Goal: Information Seeking & Learning: Understand process/instructions

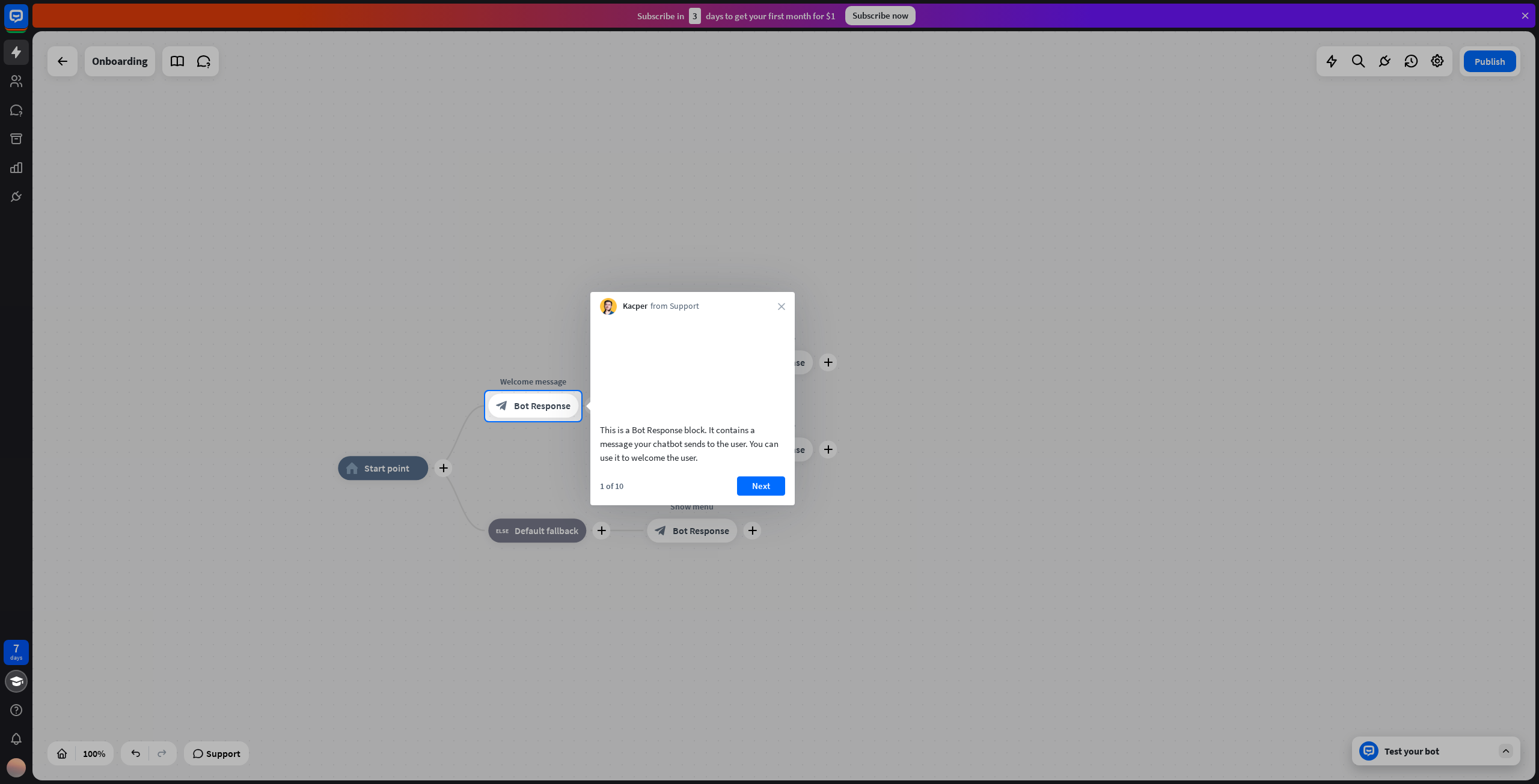
click at [775, 496] on button "Next" at bounding box center [761, 486] width 48 height 19
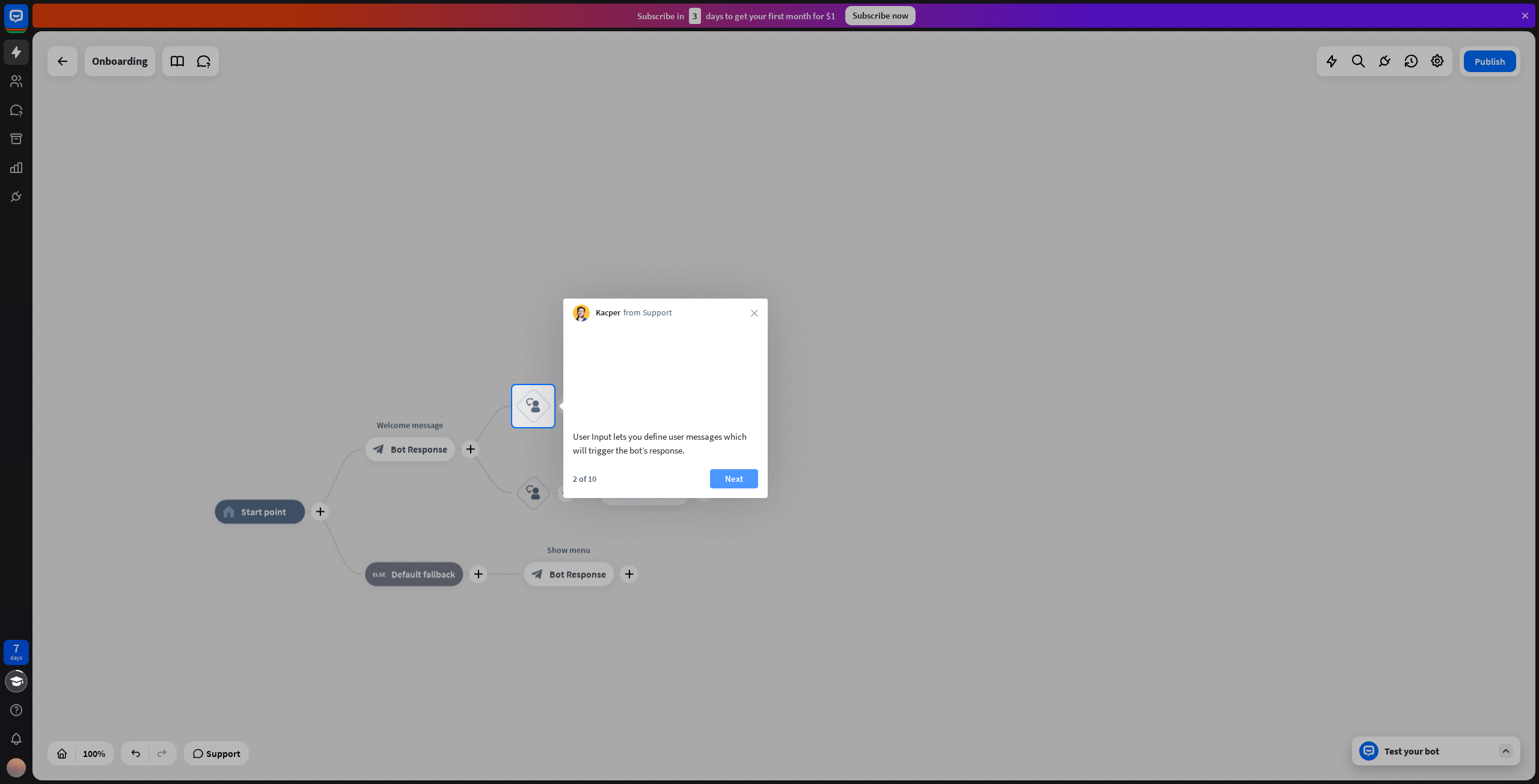
click at [714, 489] on button "Next" at bounding box center [734, 479] width 48 height 19
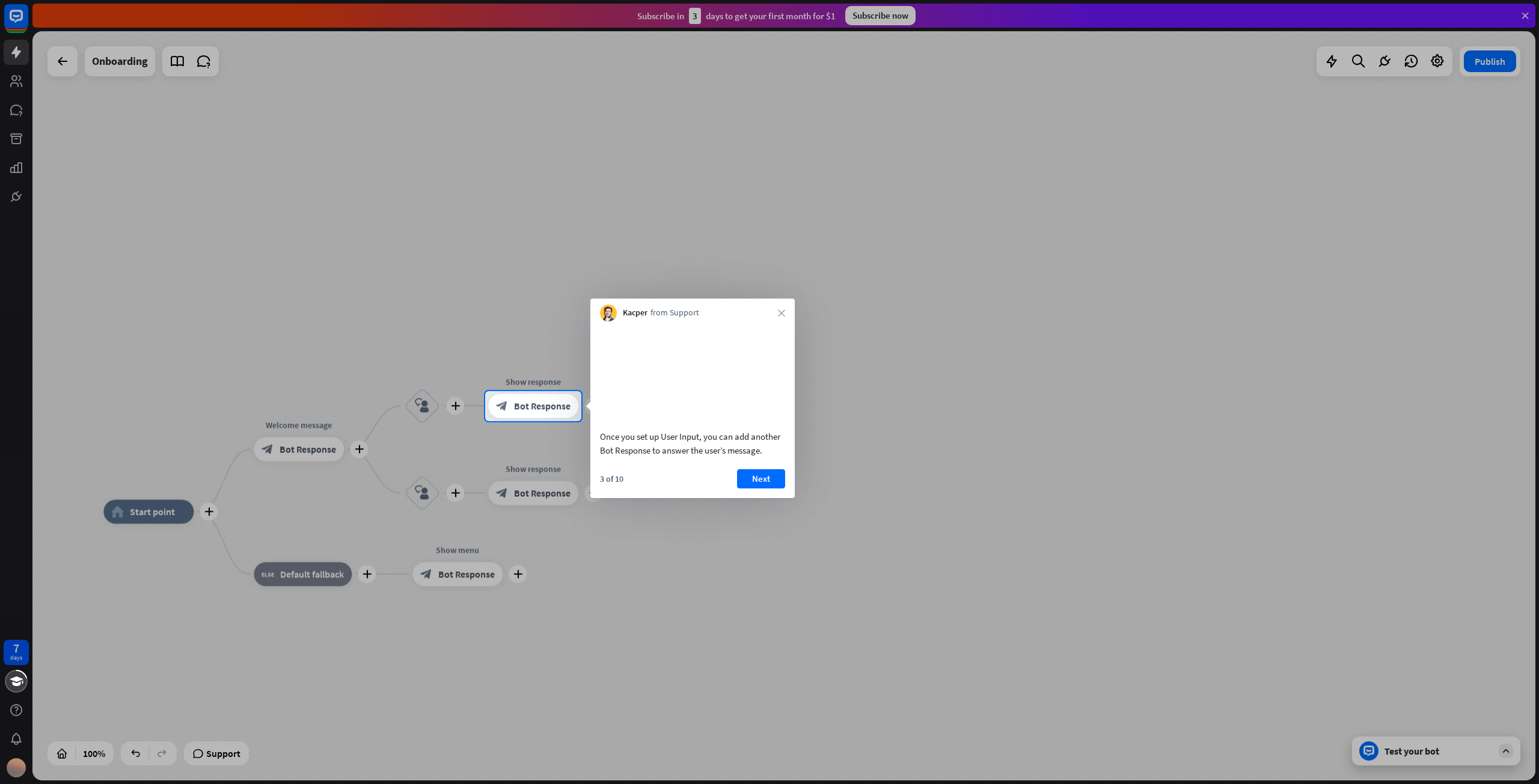
click at [790, 311] on div "Kacper from Support close" at bounding box center [693, 310] width 204 height 23
click at [742, 489] on button "Next" at bounding box center [761, 479] width 48 height 19
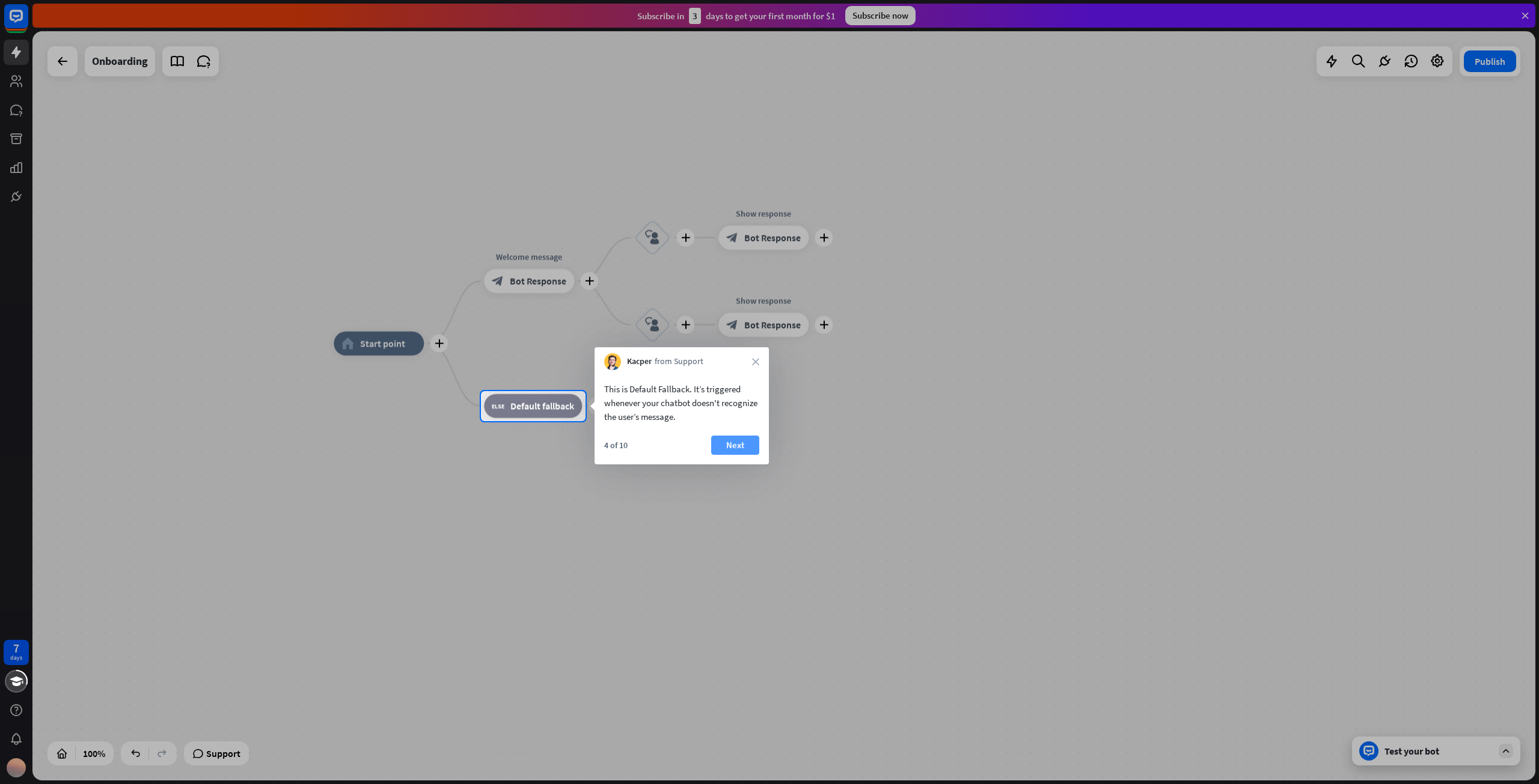
click at [751, 439] on button "Next" at bounding box center [736, 445] width 48 height 19
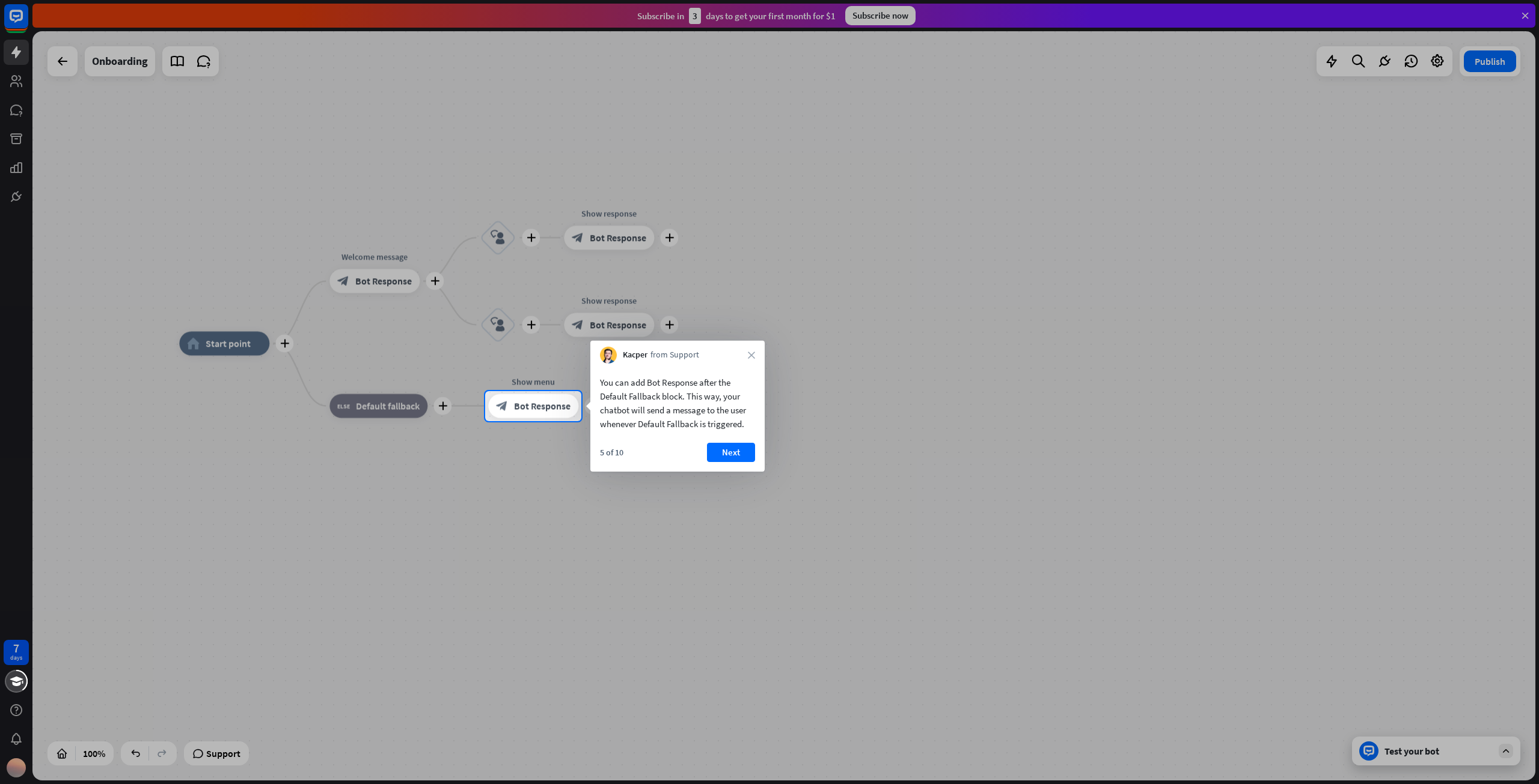
click at [738, 473] on div at bounding box center [769, 603] width 1539 height 364
click at [734, 451] on button "Next" at bounding box center [731, 452] width 48 height 19
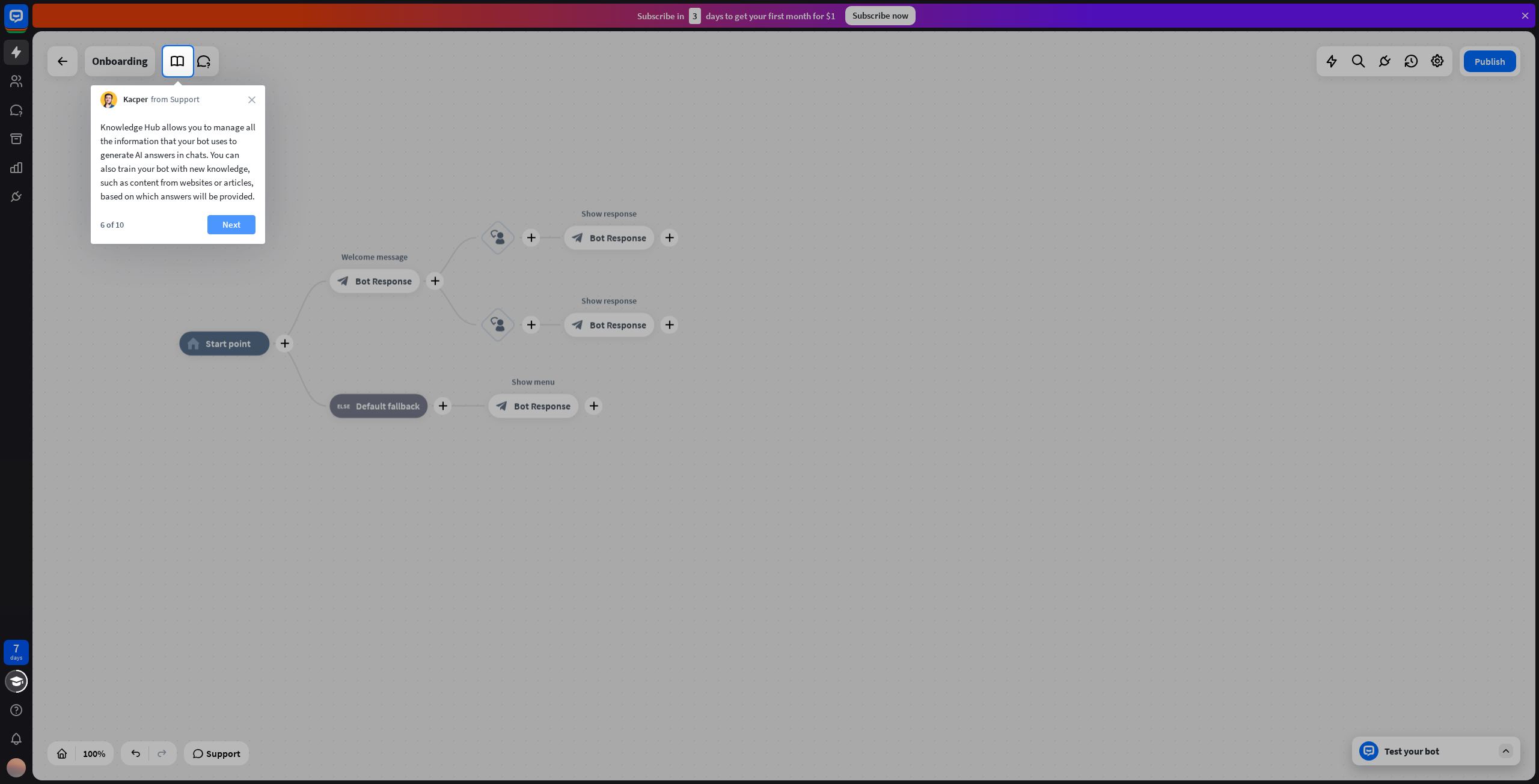
click at [242, 234] on button "Next" at bounding box center [231, 225] width 48 height 19
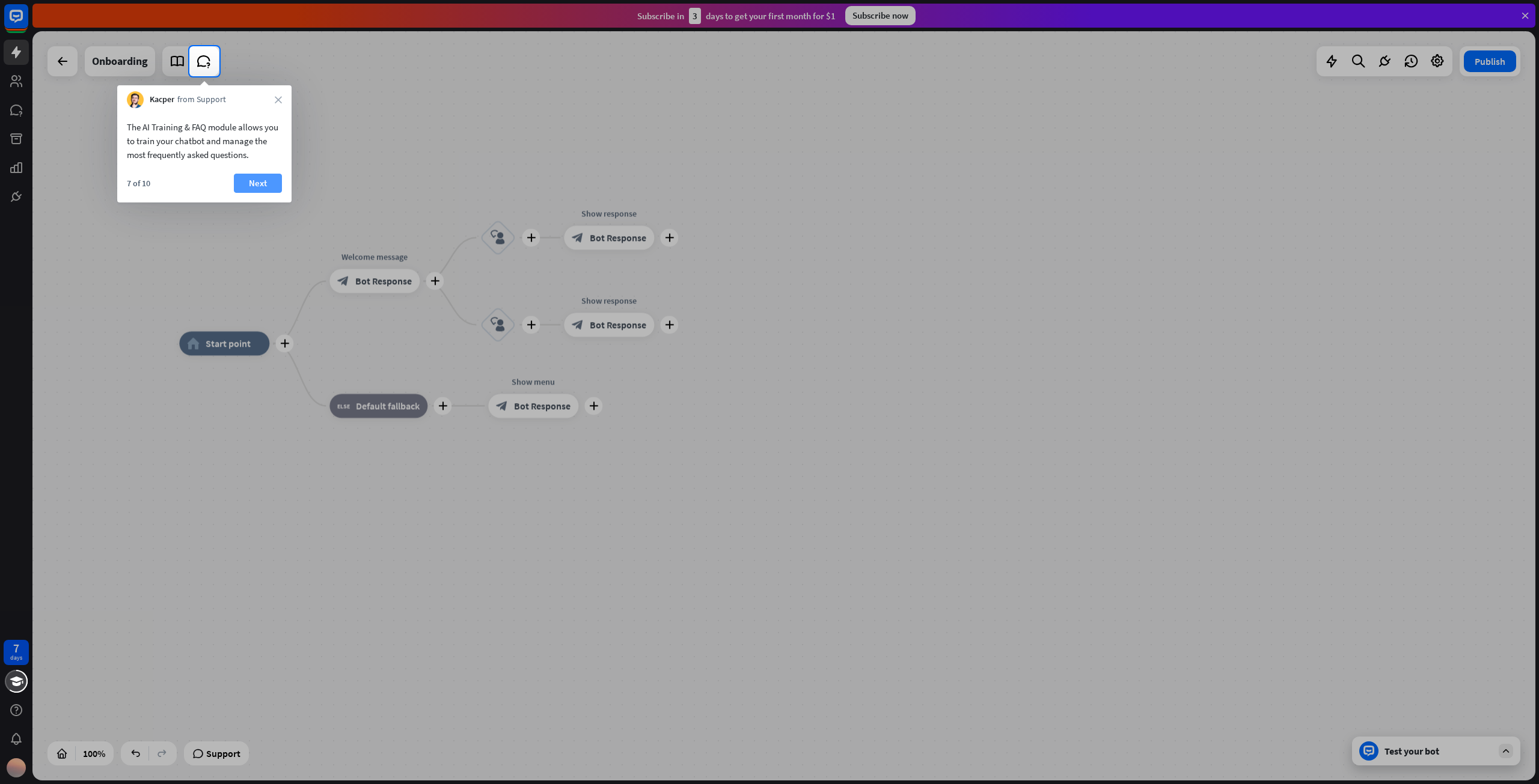
click at [264, 182] on button "Next" at bounding box center [258, 183] width 48 height 19
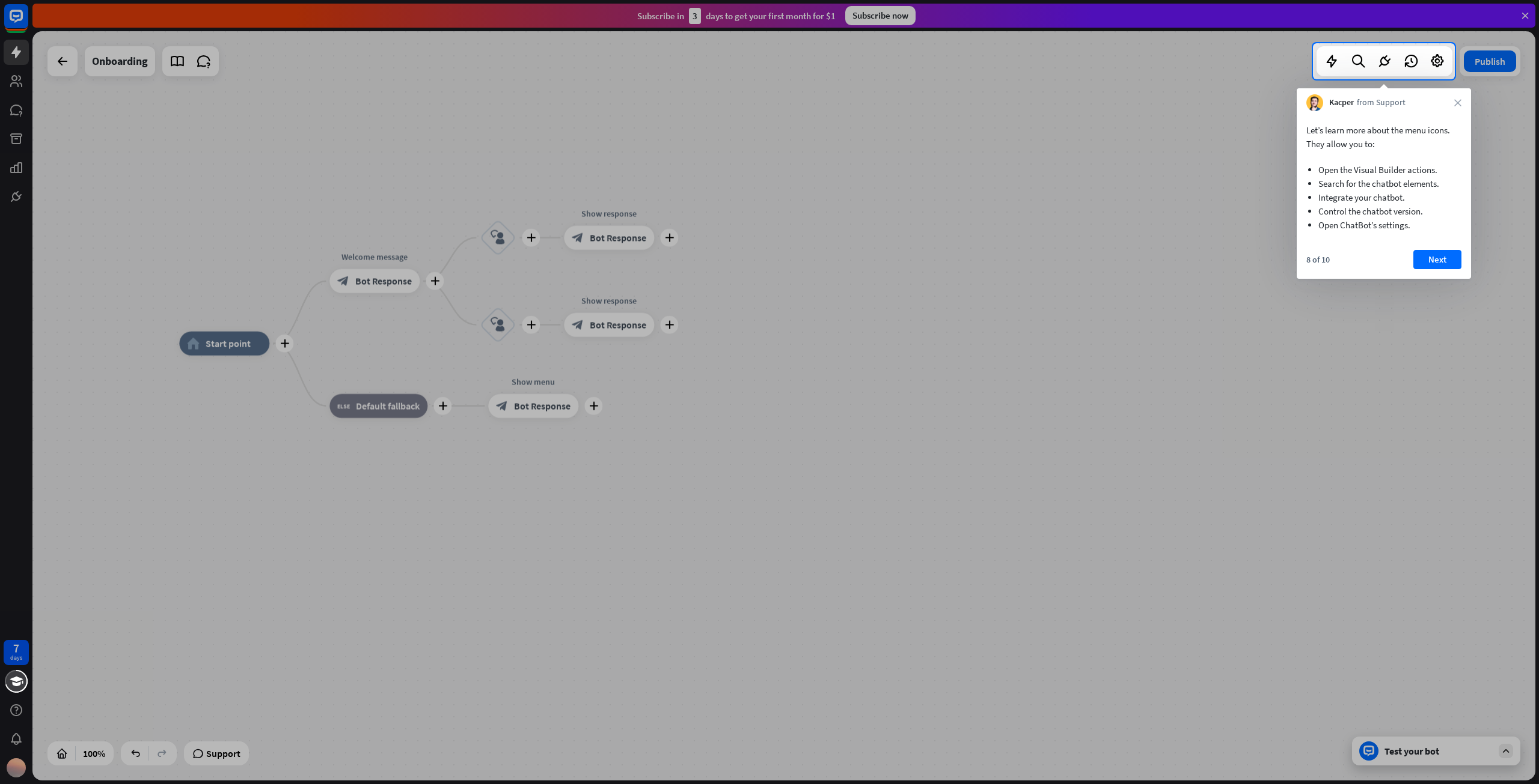
click at [803, 225] on div at bounding box center [769, 432] width 1539 height 705
click at [1449, 259] on button "Next" at bounding box center [1438, 260] width 48 height 19
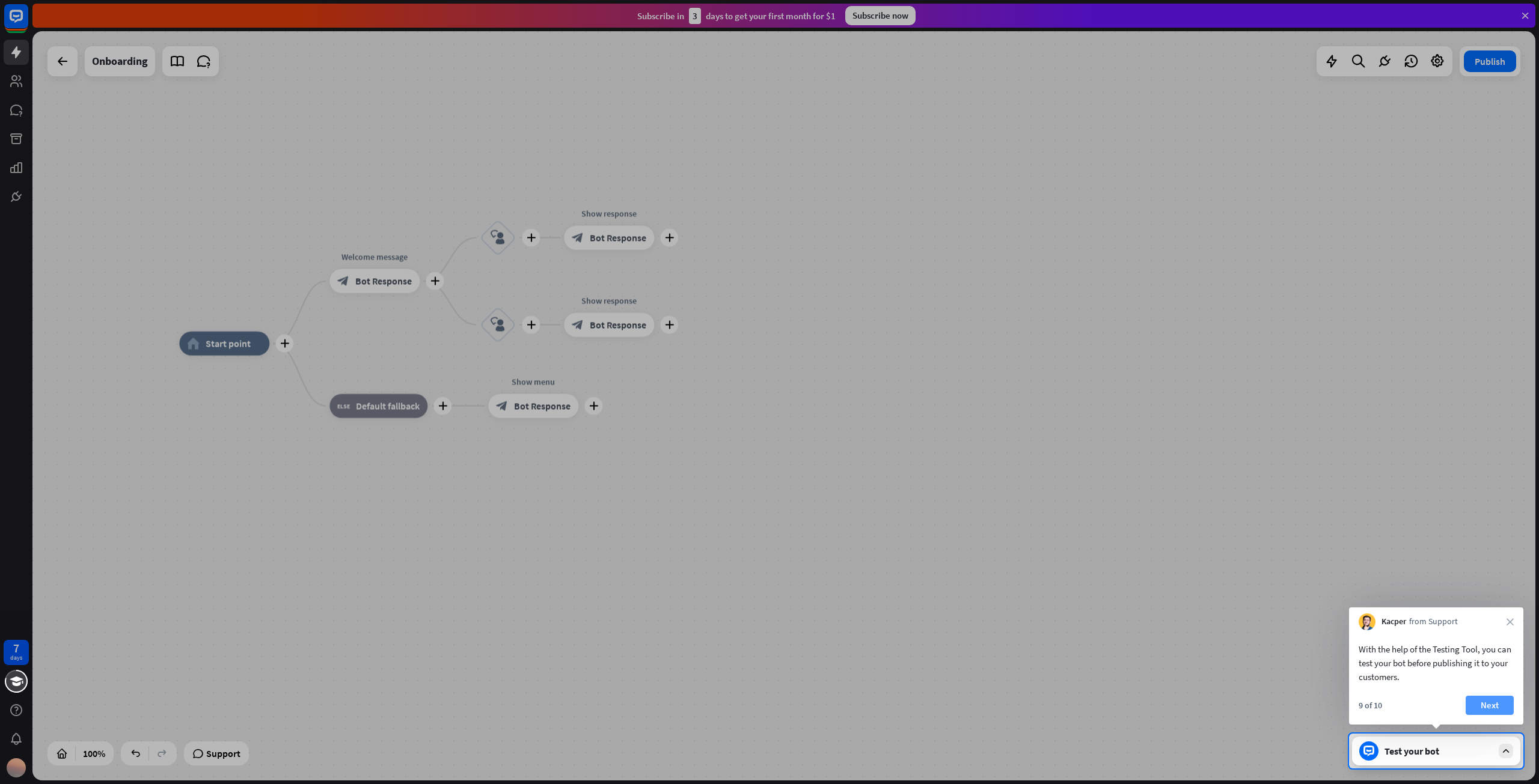
click at [1503, 705] on button "Next" at bounding box center [1490, 705] width 48 height 19
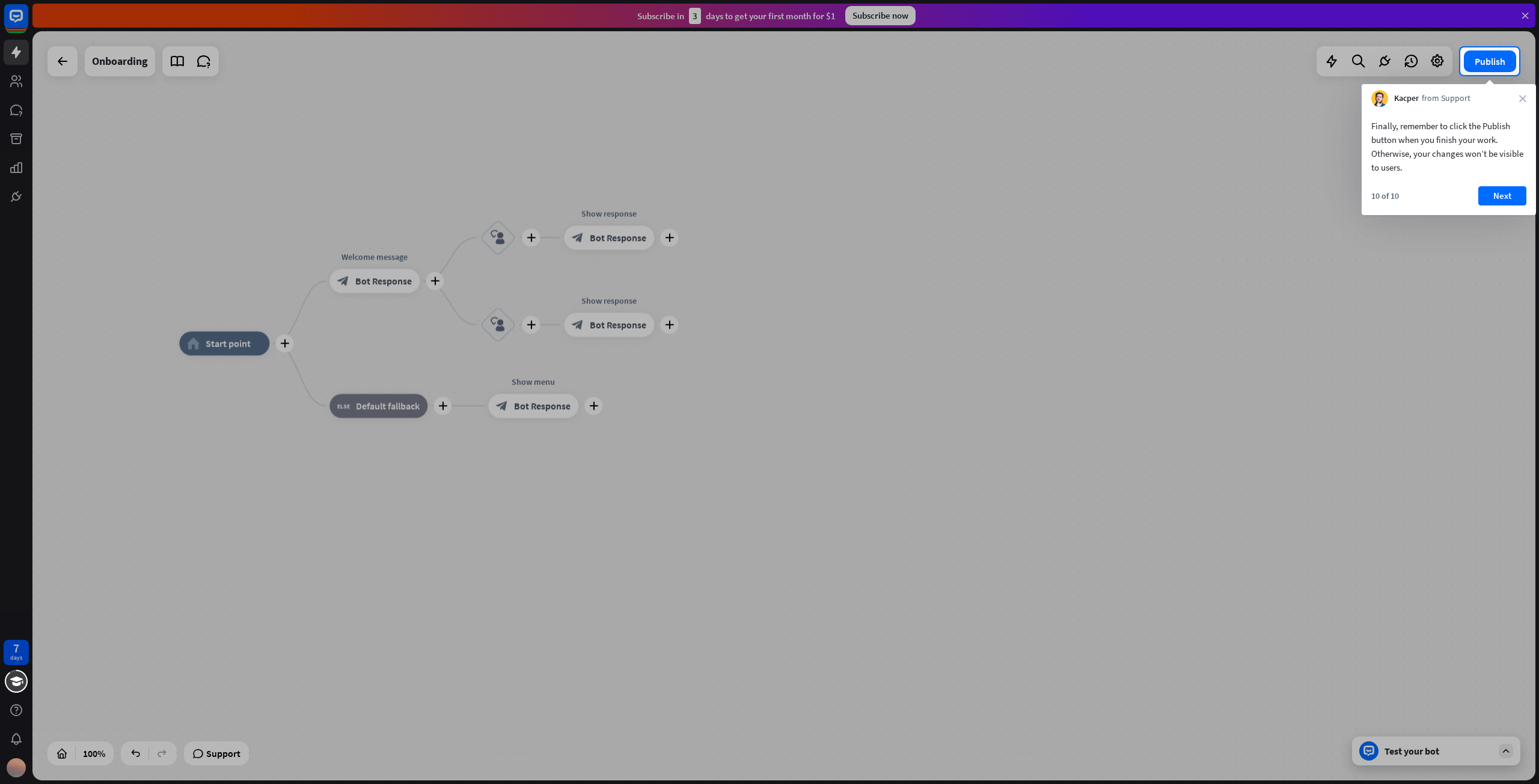
drag, startPoint x: 1139, startPoint y: 493, endPoint x: 1320, endPoint y: 322, distance: 249.0
click at [1139, 491] on div at bounding box center [769, 430] width 1539 height 709
click at [1517, 195] on button "Next" at bounding box center [1503, 195] width 48 height 19
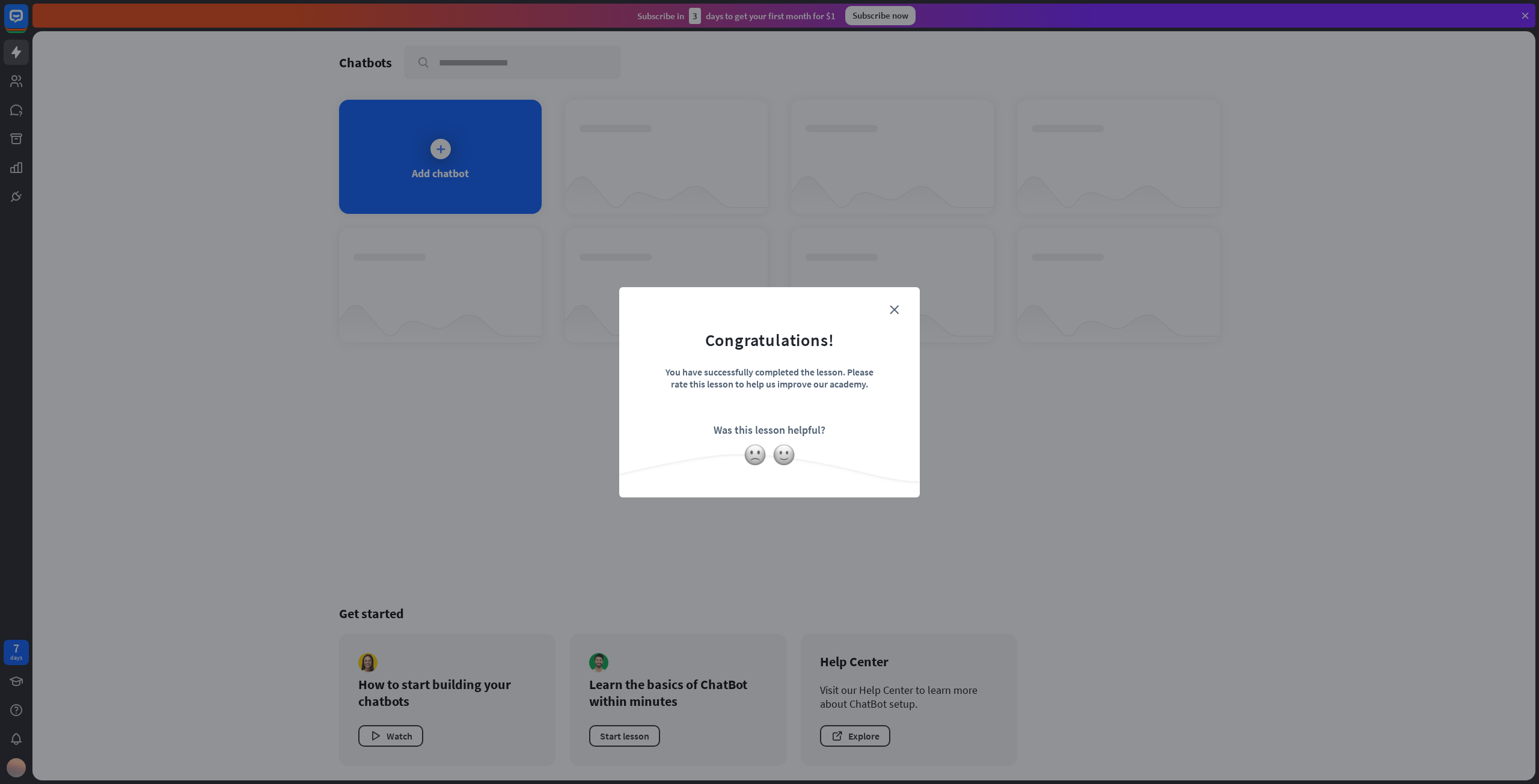
click at [900, 314] on form "Congratulations! You have successfully completed the lesson. Please rate this l…" at bounding box center [769, 373] width 271 height 144
click at [894, 300] on div "close Congratulations! You have successfully completed the lesson. Please rate …" at bounding box center [770, 392] width 301 height 210
click at [762, 456] on img at bounding box center [755, 454] width 23 height 23
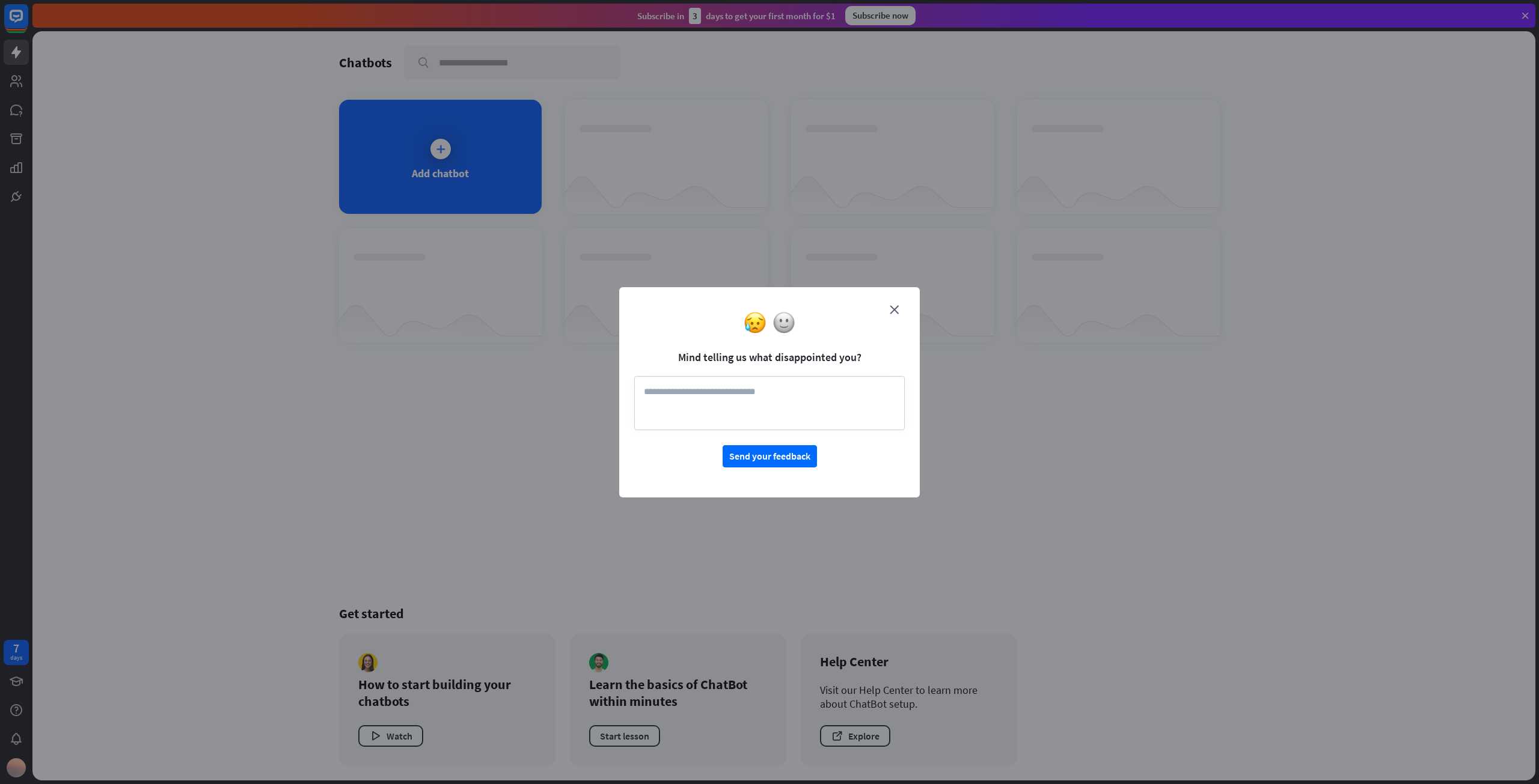
drag, startPoint x: 899, startPoint y: 306, endPoint x: 890, endPoint y: 311, distance: 10.3
click at [897, 307] on div "close Mind telling us what disappointed you? Send your feedback" at bounding box center [770, 392] width 301 height 210
click at [890, 311] on div at bounding box center [770, 322] width 301 height 23
click at [896, 308] on icon "close" at bounding box center [894, 310] width 9 height 9
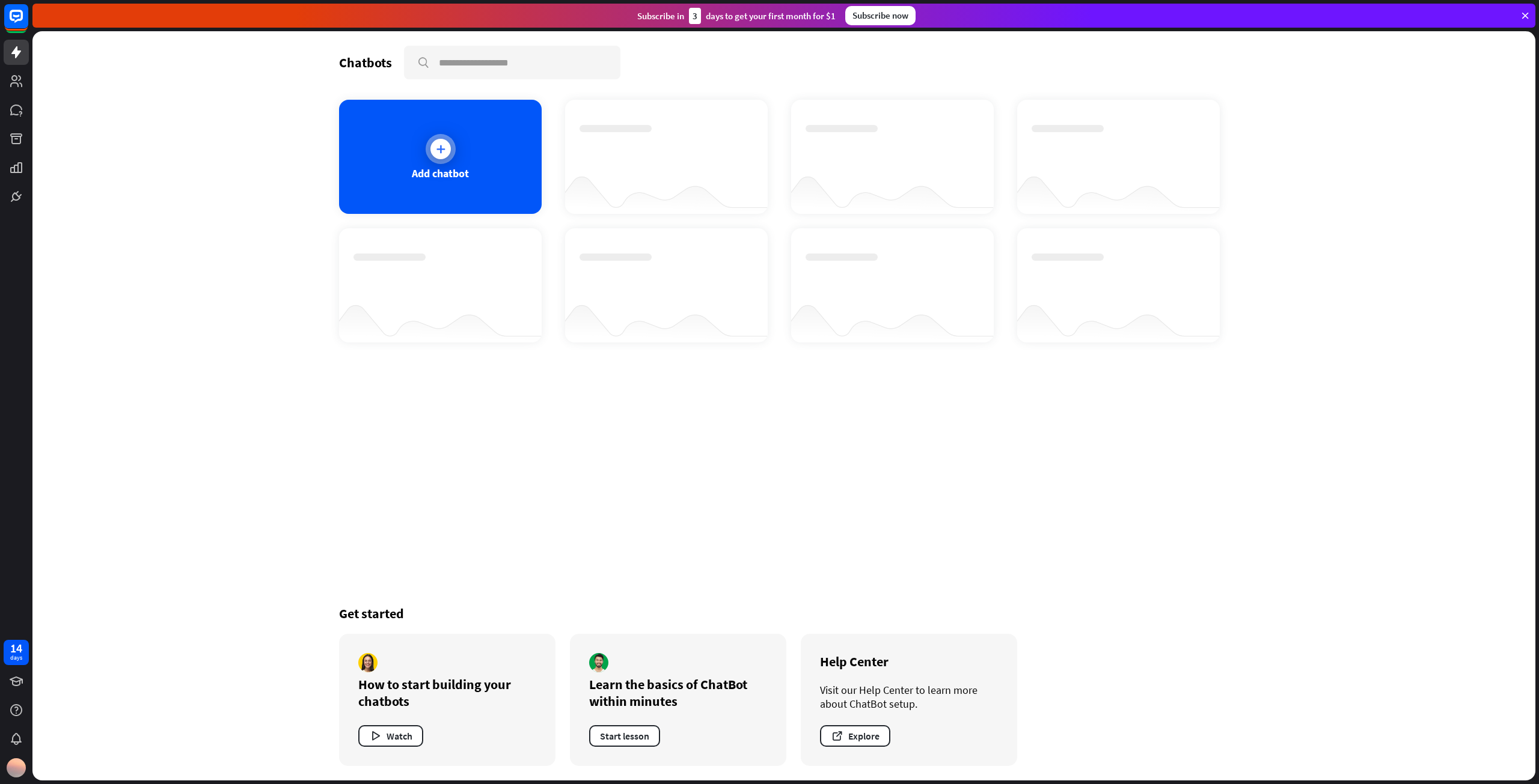
click at [429, 182] on div "Add chatbot" at bounding box center [441, 157] width 203 height 115
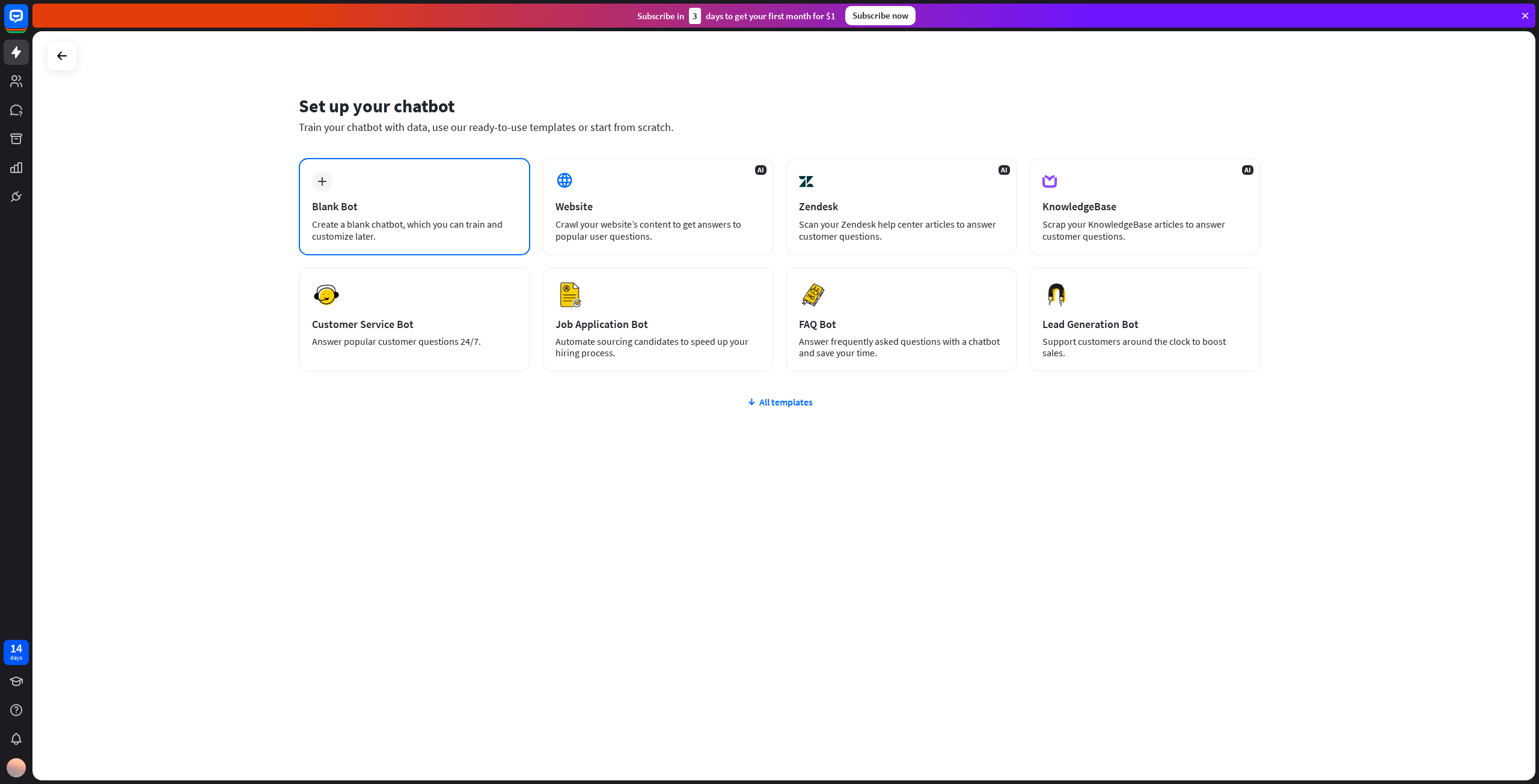
click at [490, 200] on div "Blank Bot" at bounding box center [414, 206] width 205 height 14
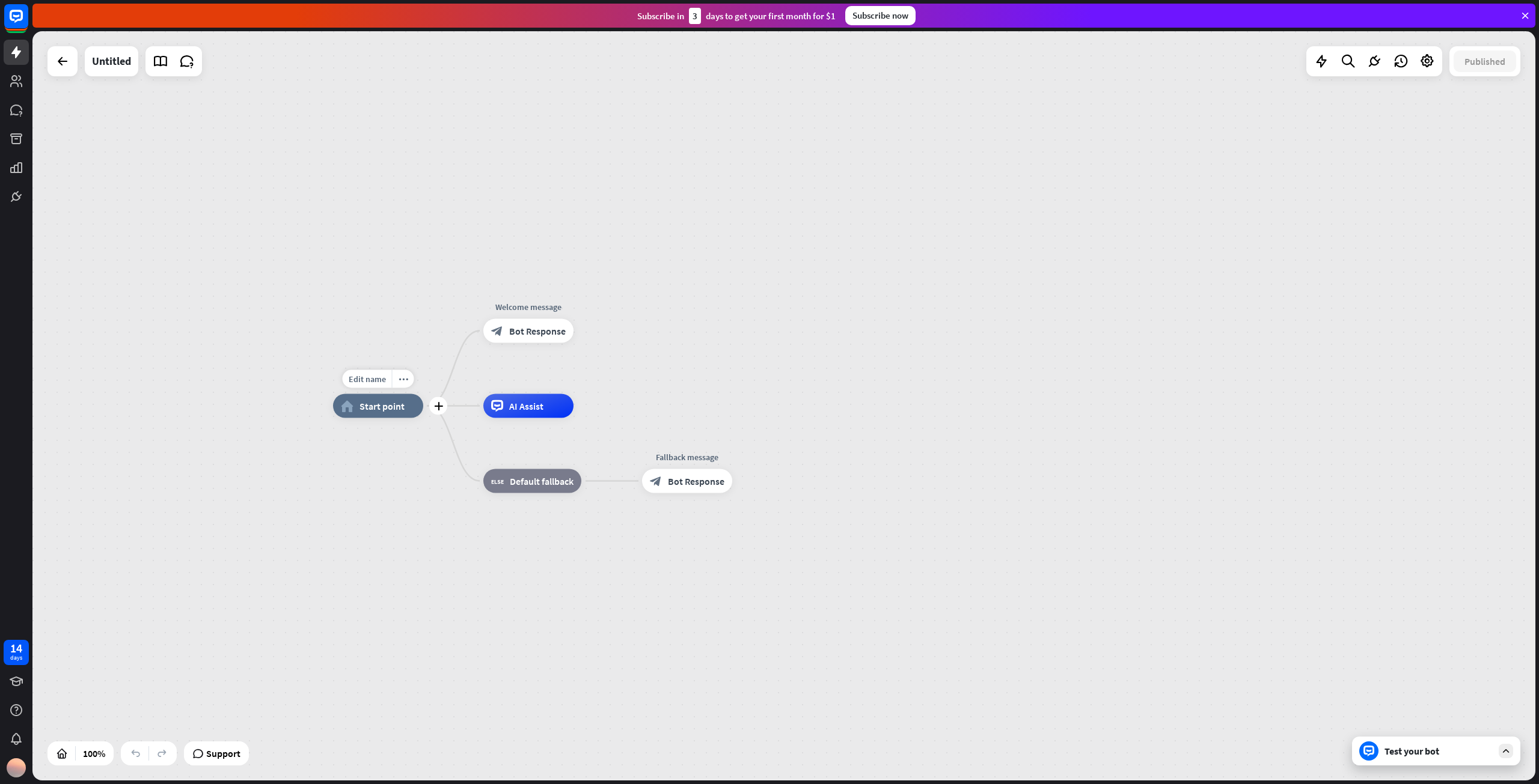
click at [398, 413] on div "home_2 Start point" at bounding box center [378, 406] width 90 height 24
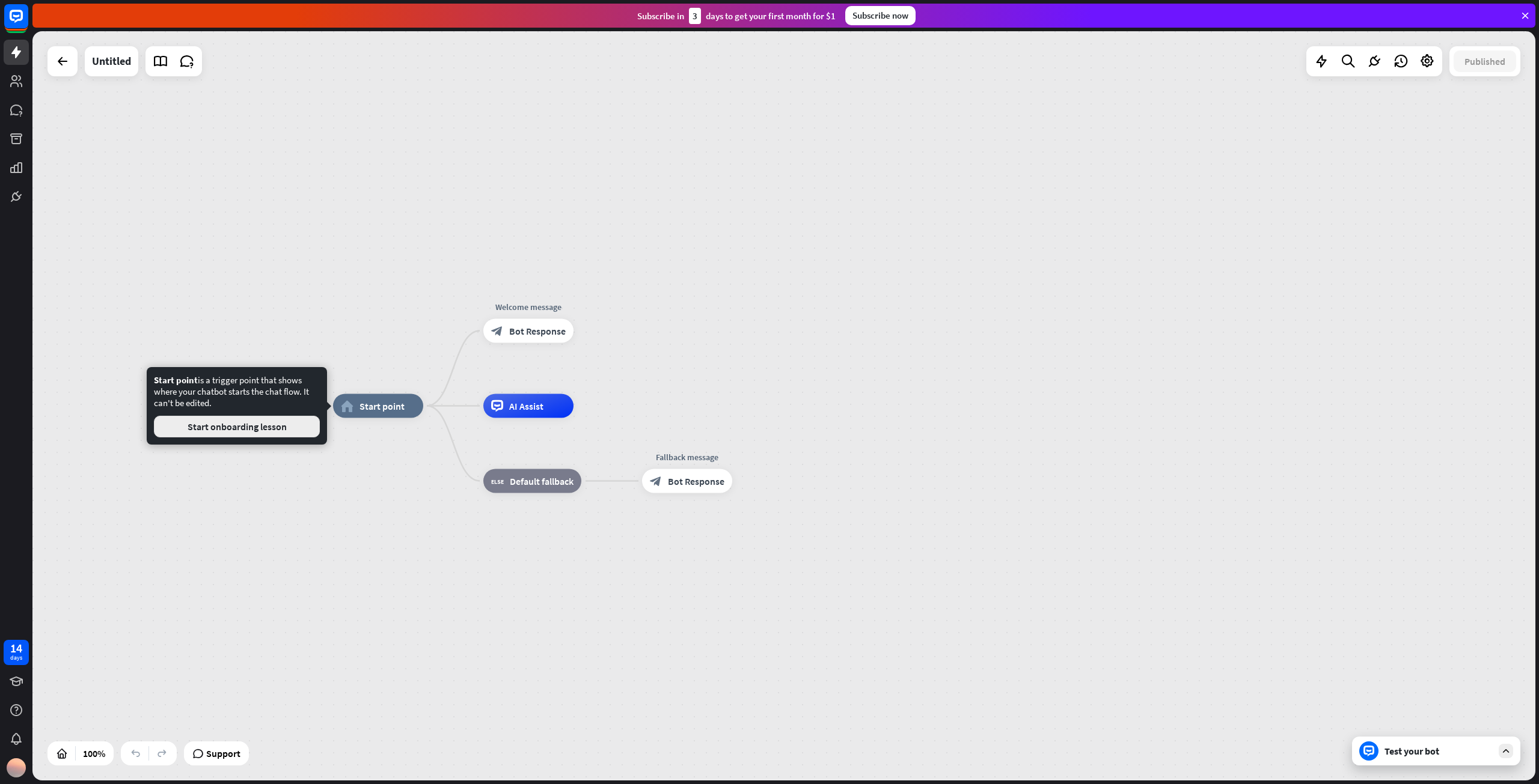
click at [252, 426] on button "Start onboarding lesson" at bounding box center [236, 427] width 166 height 22
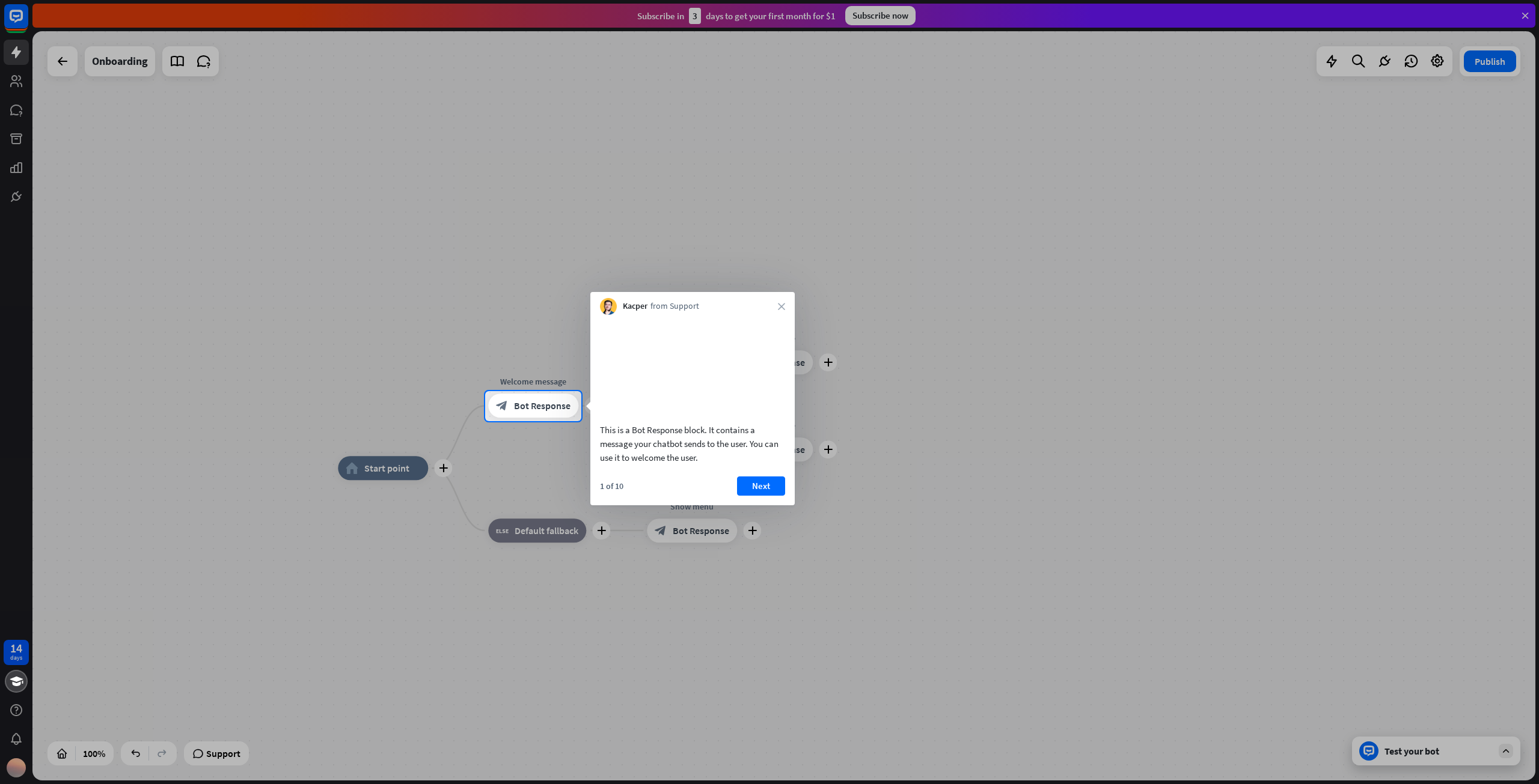
click at [477, 405] on div at bounding box center [242, 405] width 485 height 30
click at [526, 383] on div at bounding box center [769, 195] width 1539 height 391
click at [766, 489] on div "This is a Bot Response block. It contains a message your chatbot sends to the u…" at bounding box center [693, 410] width 204 height 190
click at [762, 496] on button "Next" at bounding box center [761, 486] width 48 height 19
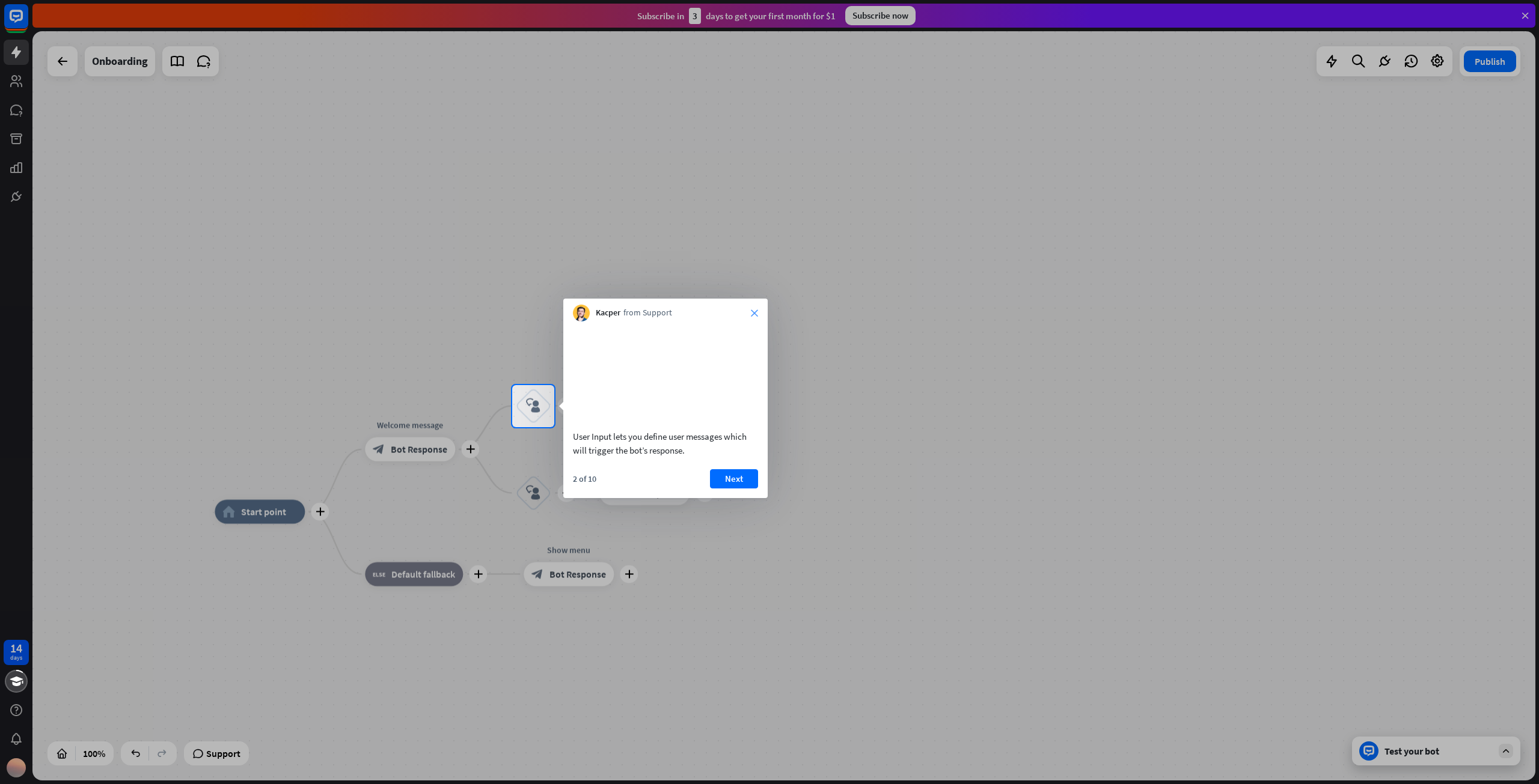
click at [754, 312] on icon "close" at bounding box center [755, 313] width 7 height 7
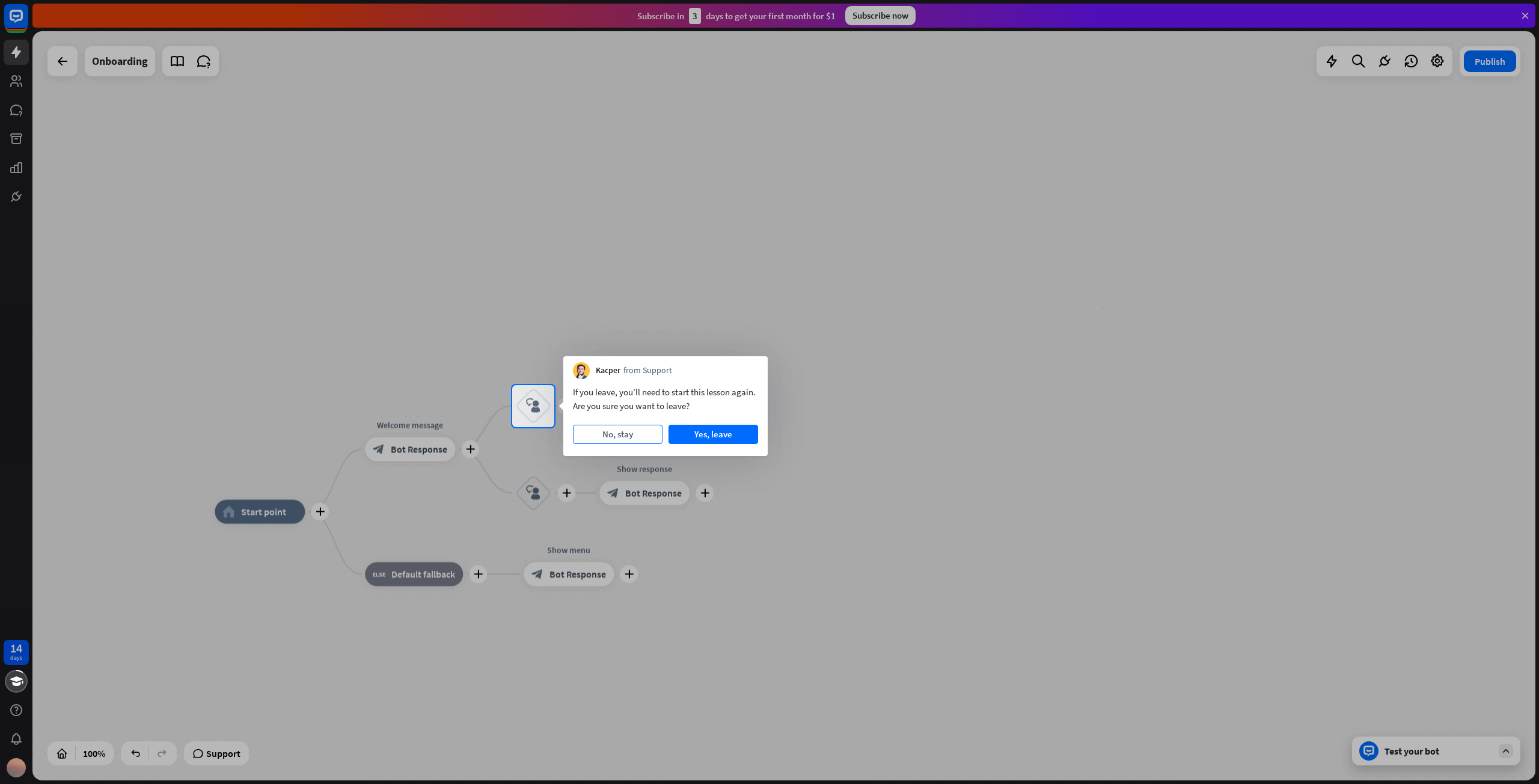
click at [620, 433] on button "No, stay" at bounding box center [617, 435] width 90 height 19
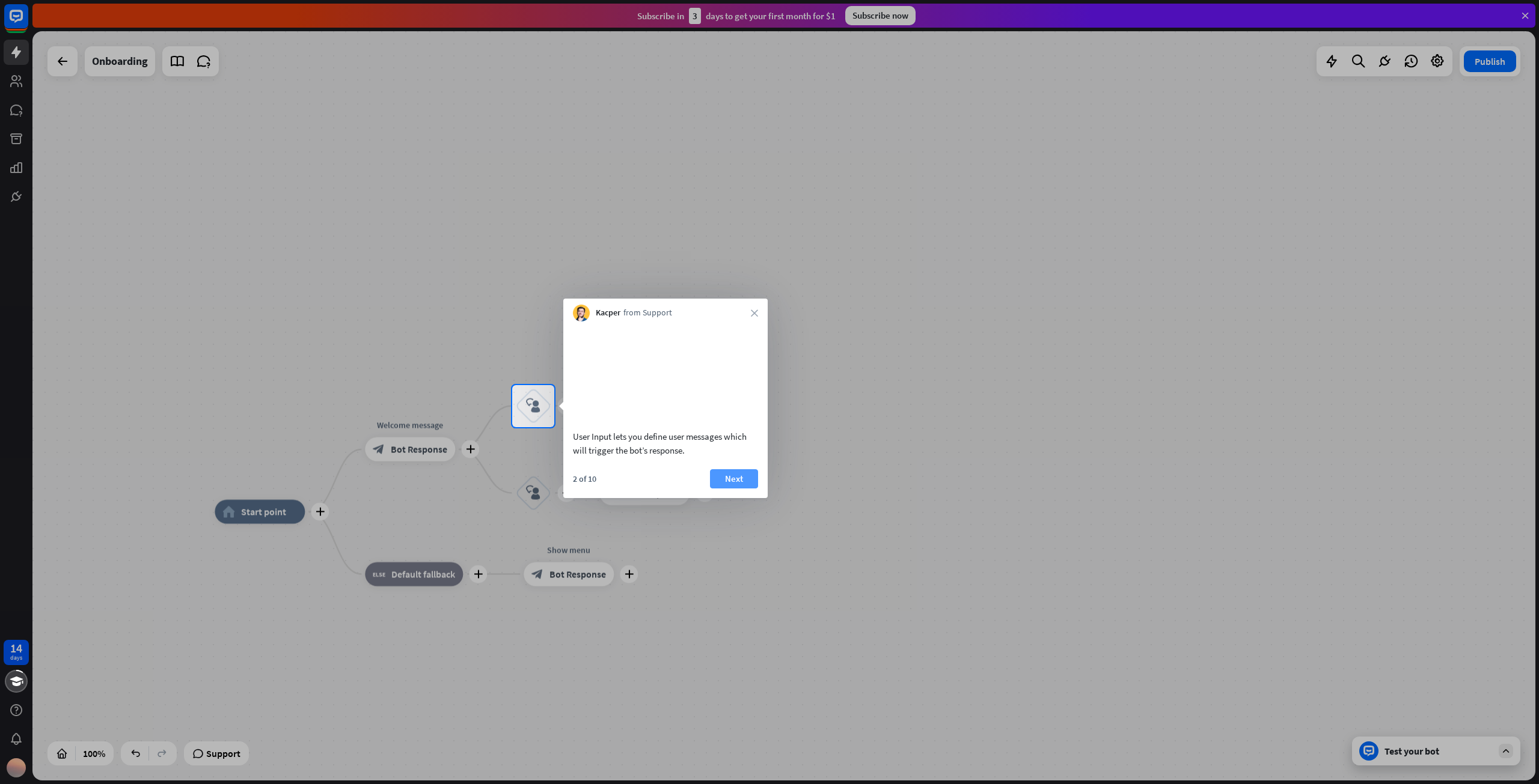
click at [739, 489] on button "Next" at bounding box center [734, 479] width 48 height 19
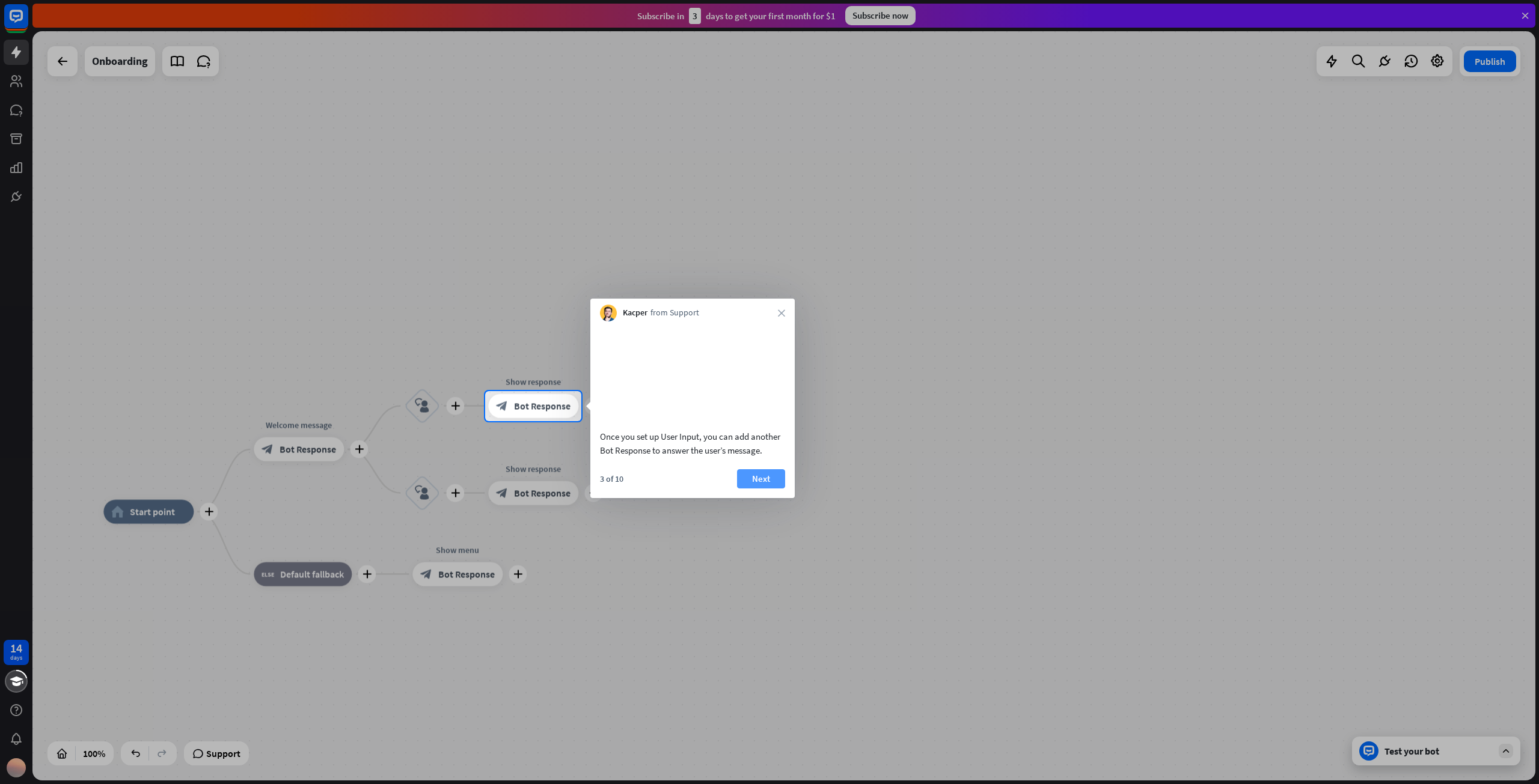
click at [747, 485] on button "Next" at bounding box center [761, 479] width 48 height 19
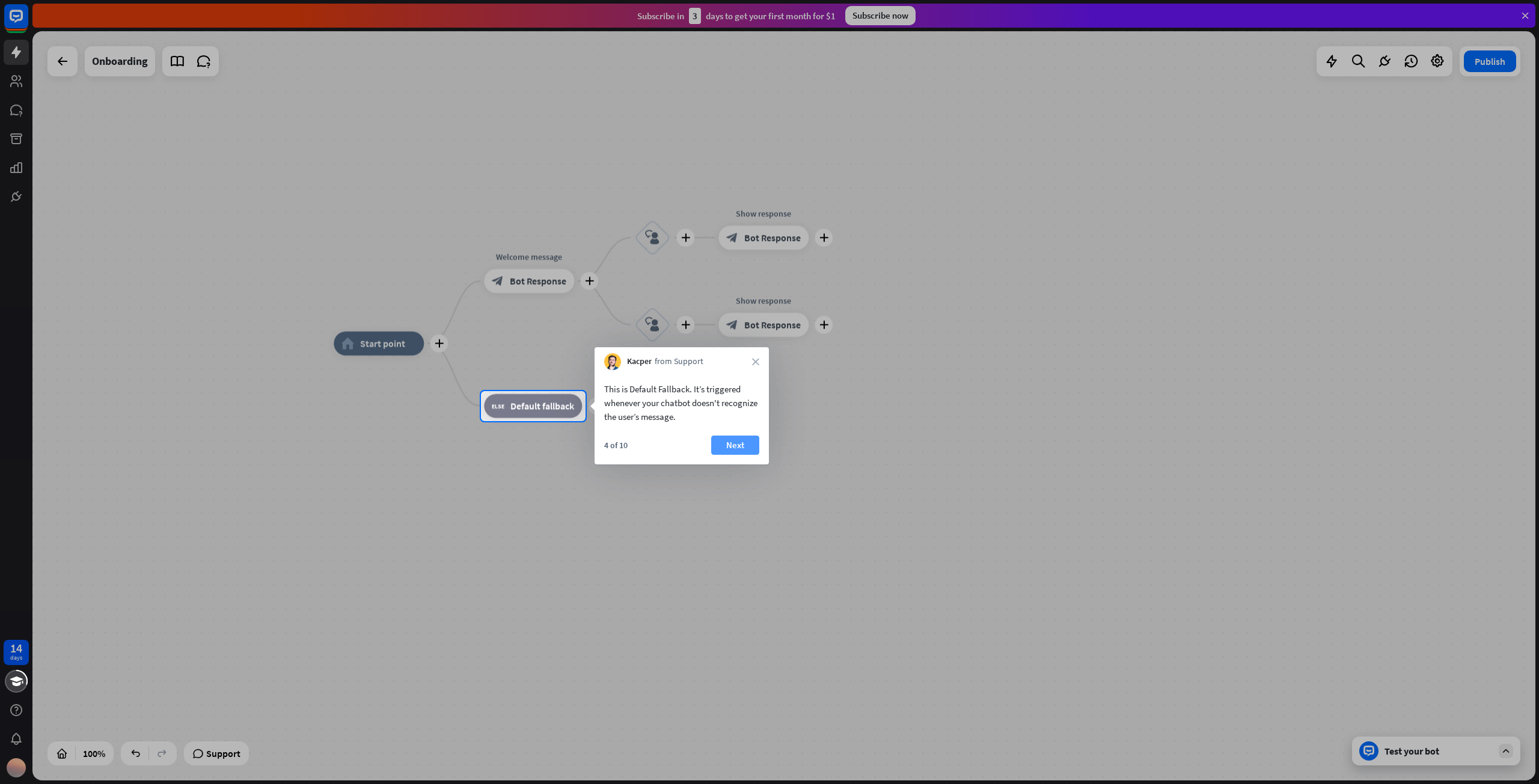
click at [729, 442] on button "Next" at bounding box center [736, 445] width 48 height 19
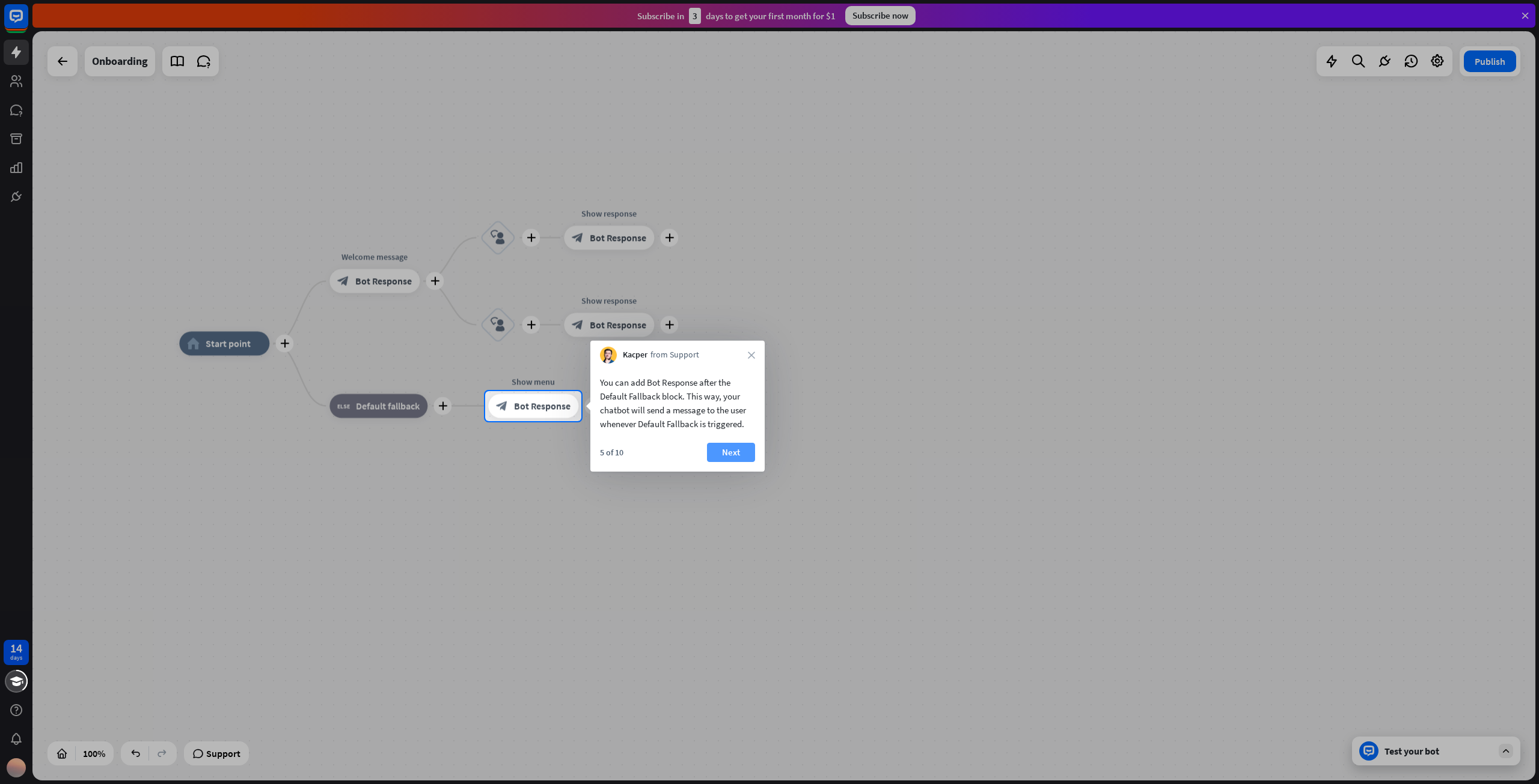
click at [722, 459] on button "Next" at bounding box center [731, 452] width 48 height 19
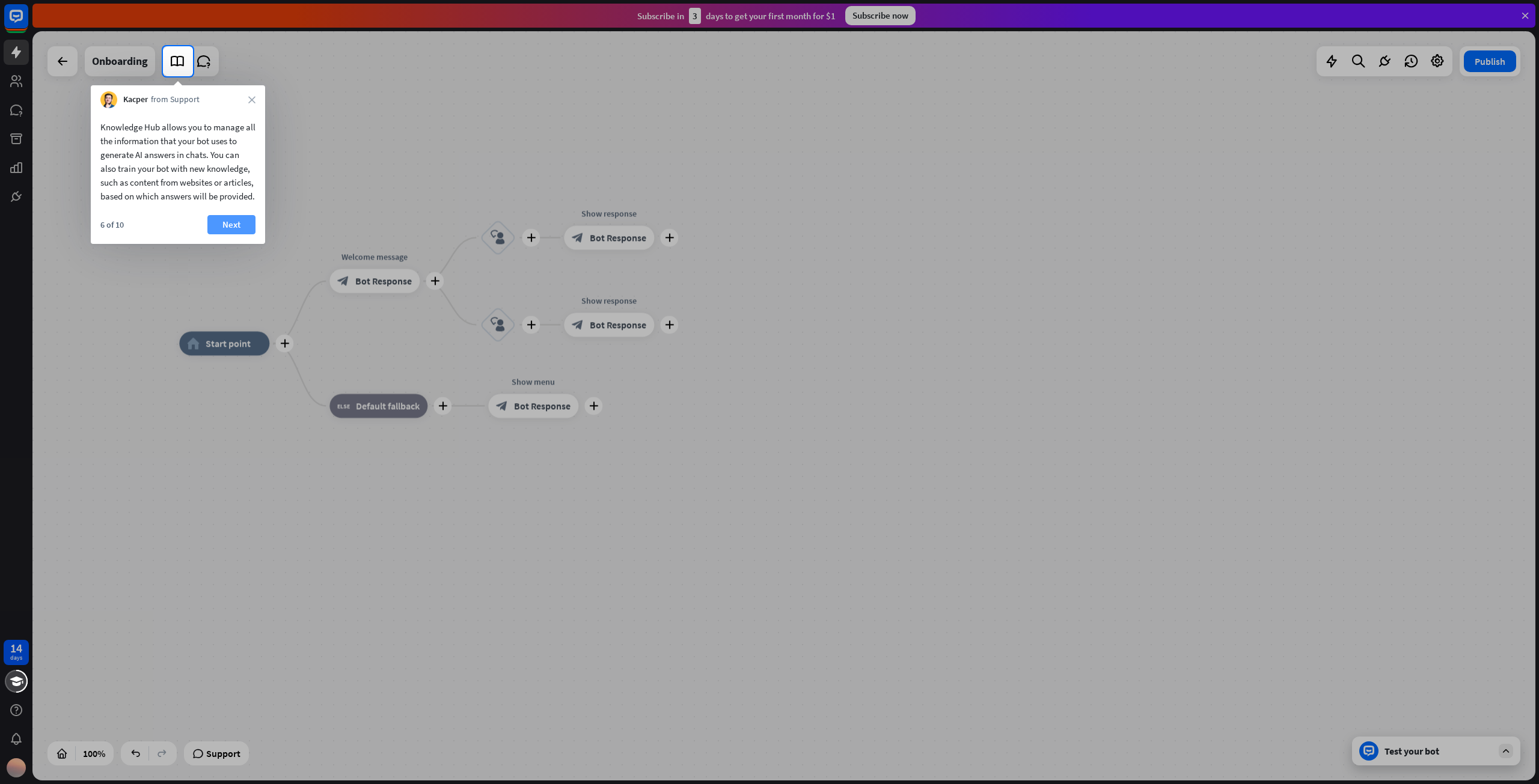
click at [237, 230] on button "Next" at bounding box center [231, 225] width 48 height 19
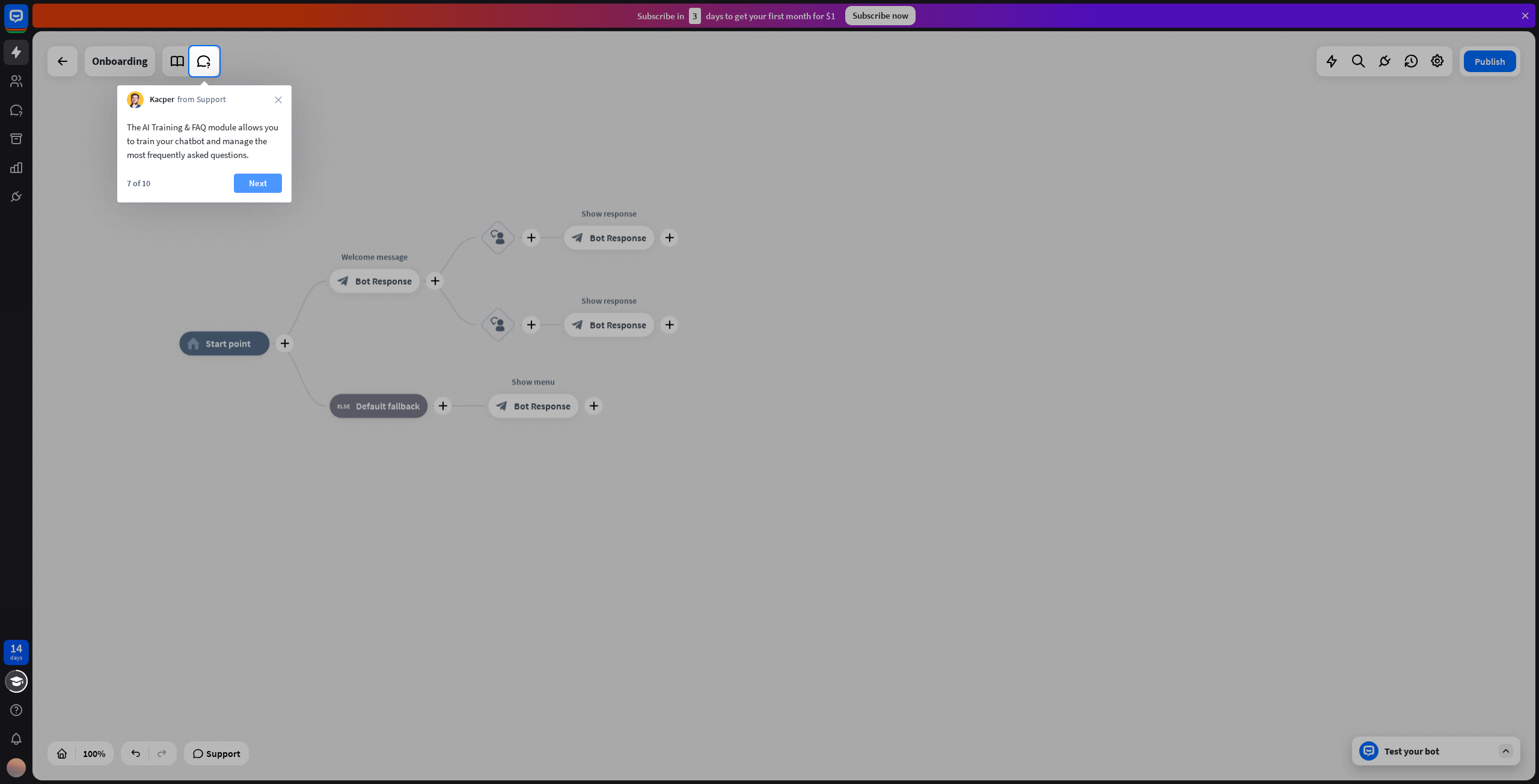
click at [255, 185] on button "Next" at bounding box center [258, 183] width 48 height 19
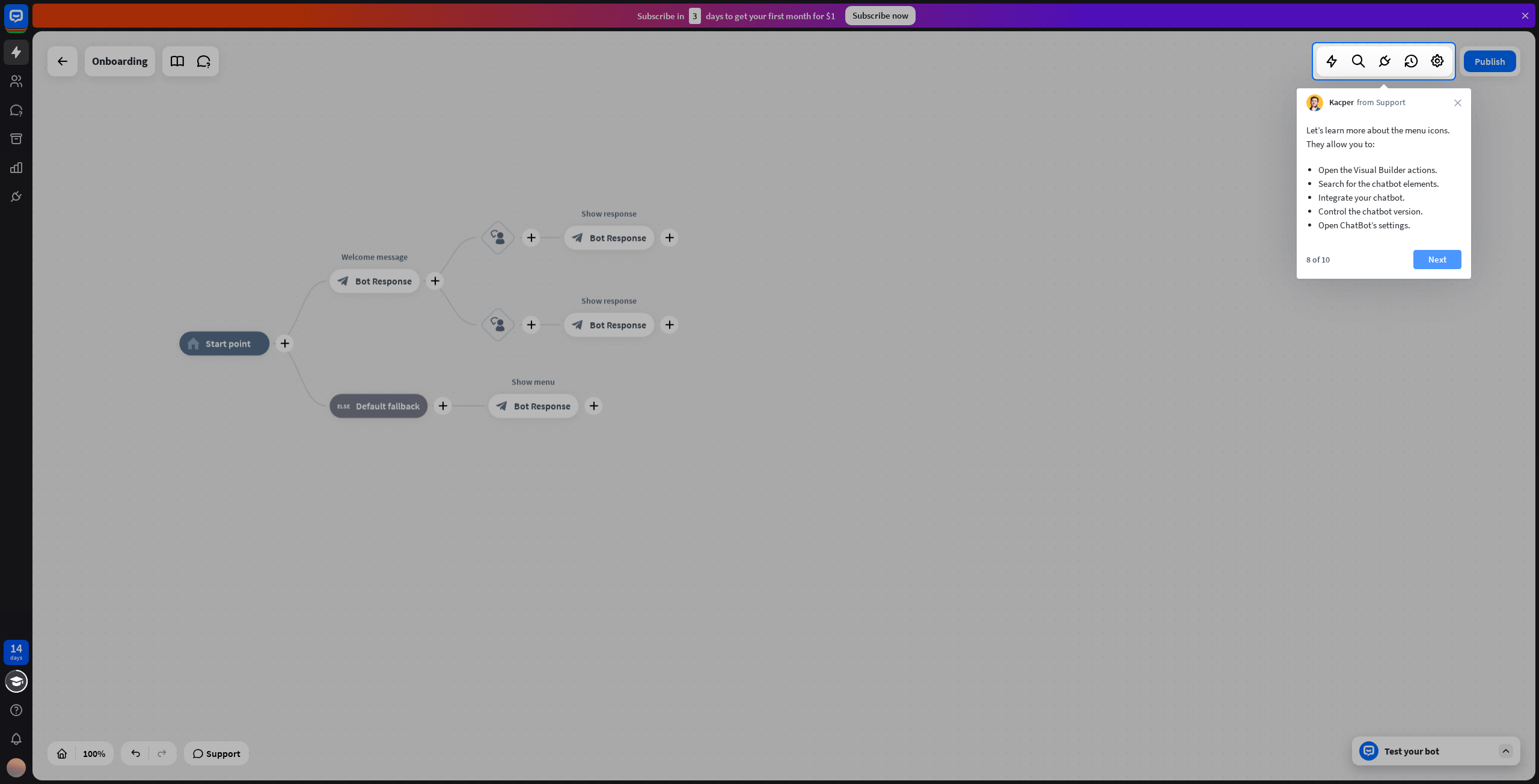
click at [1416, 263] on button "Next" at bounding box center [1438, 260] width 48 height 19
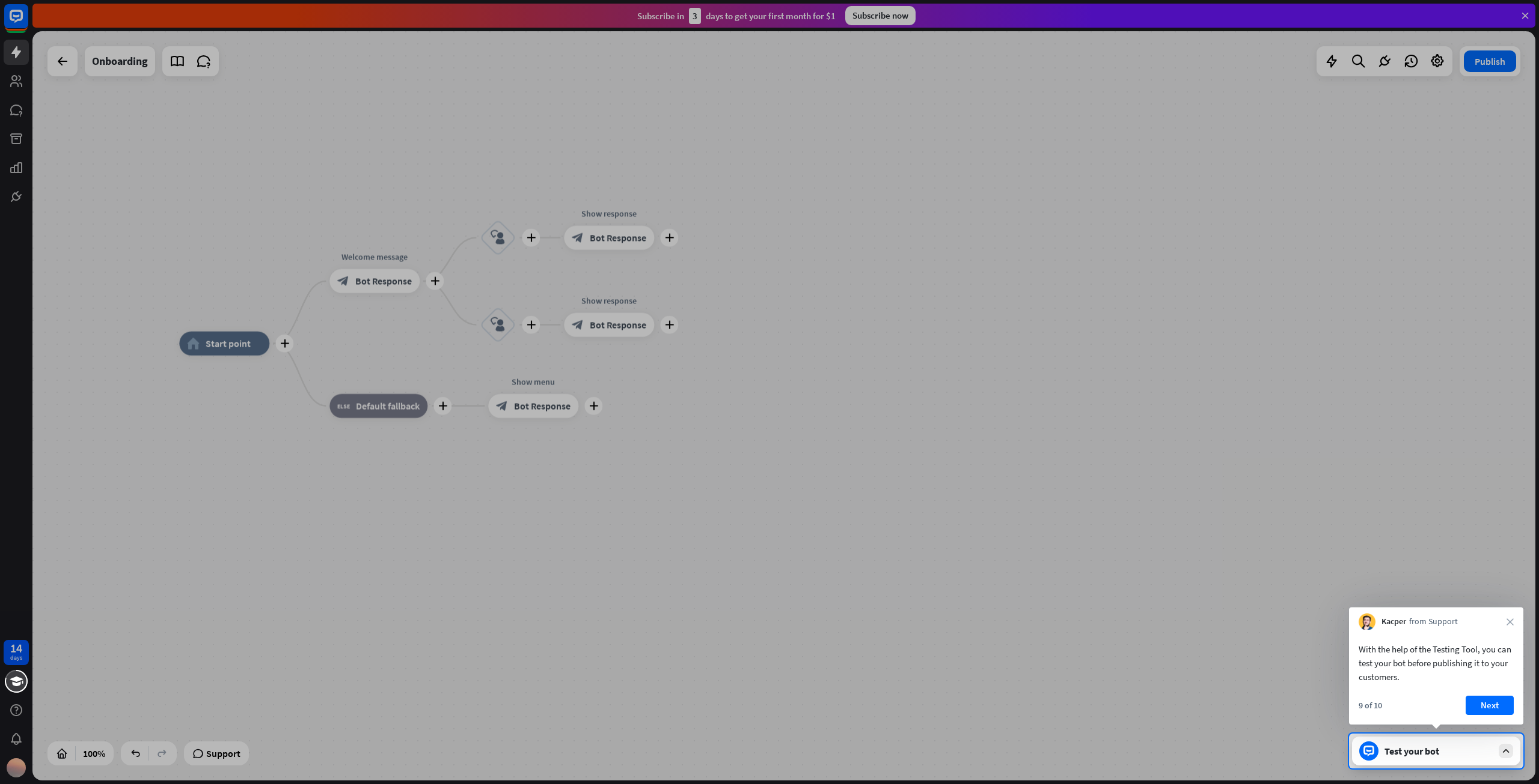
click at [1501, 692] on div "With the help of the Testing Tool, you can test your bot before publishing it t…" at bounding box center [1436, 677] width 174 height 94
click at [1492, 710] on button "Next" at bounding box center [1490, 705] width 48 height 19
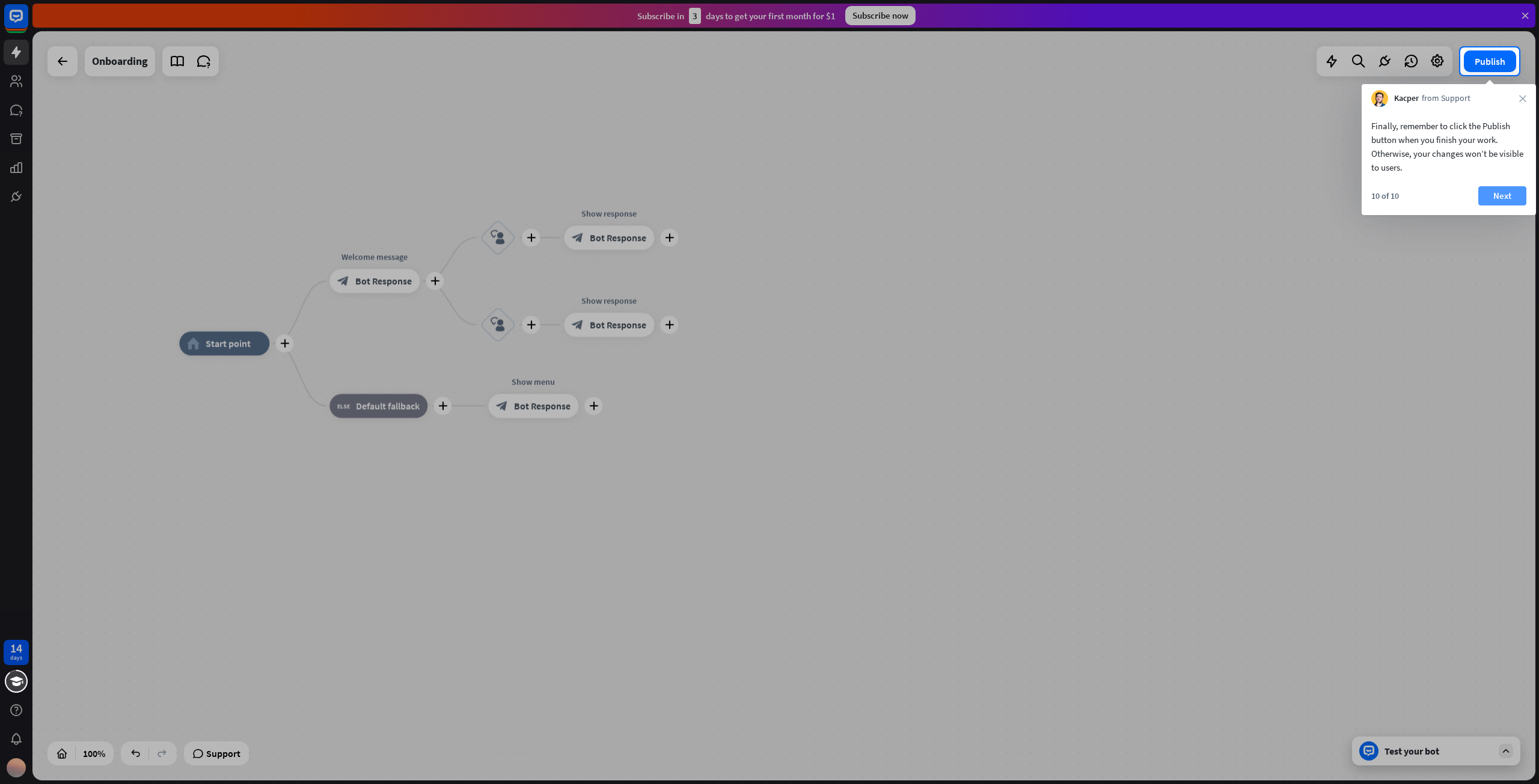
click at [1507, 196] on button "Next" at bounding box center [1503, 195] width 48 height 19
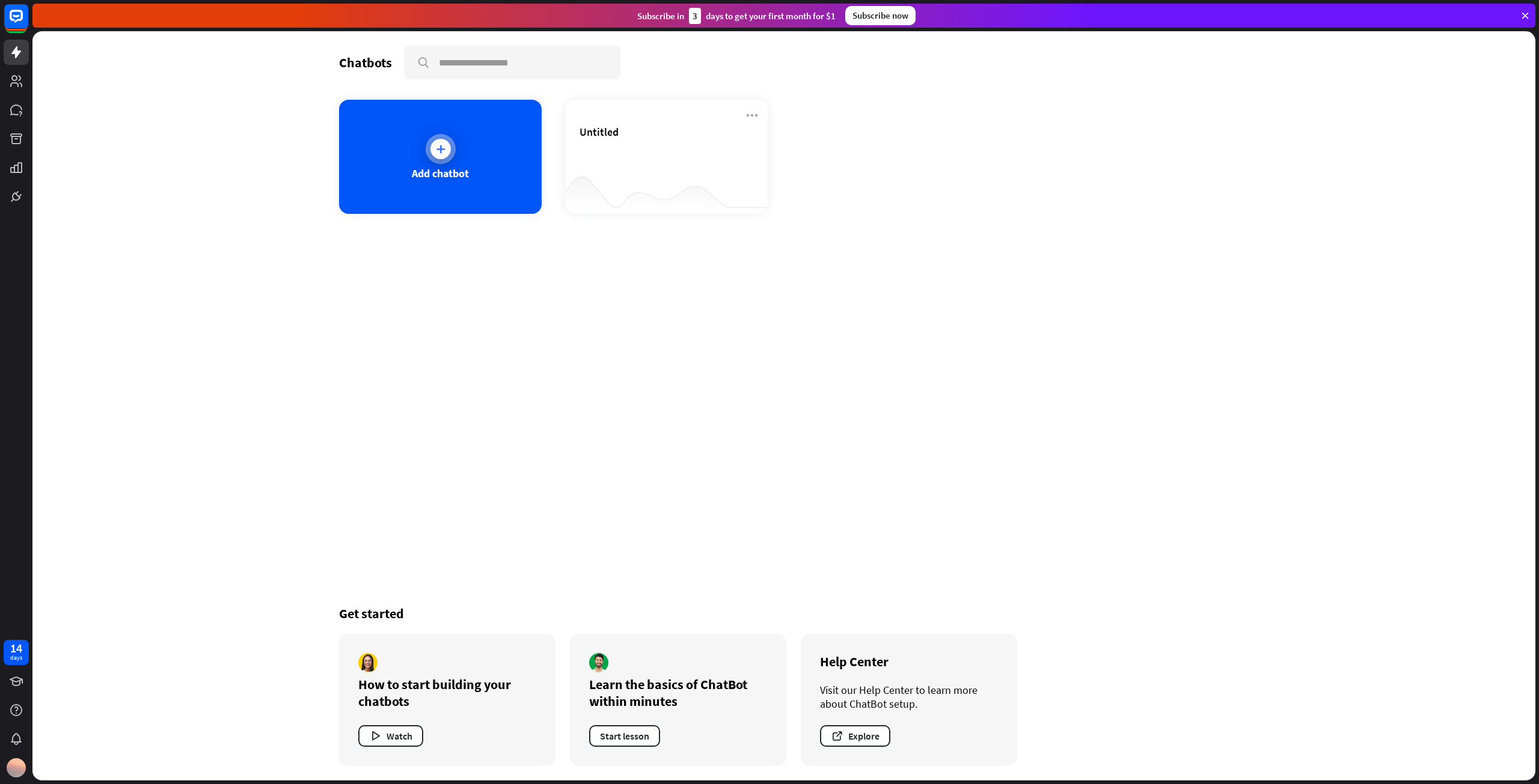
click at [454, 141] on div at bounding box center [440, 149] width 30 height 30
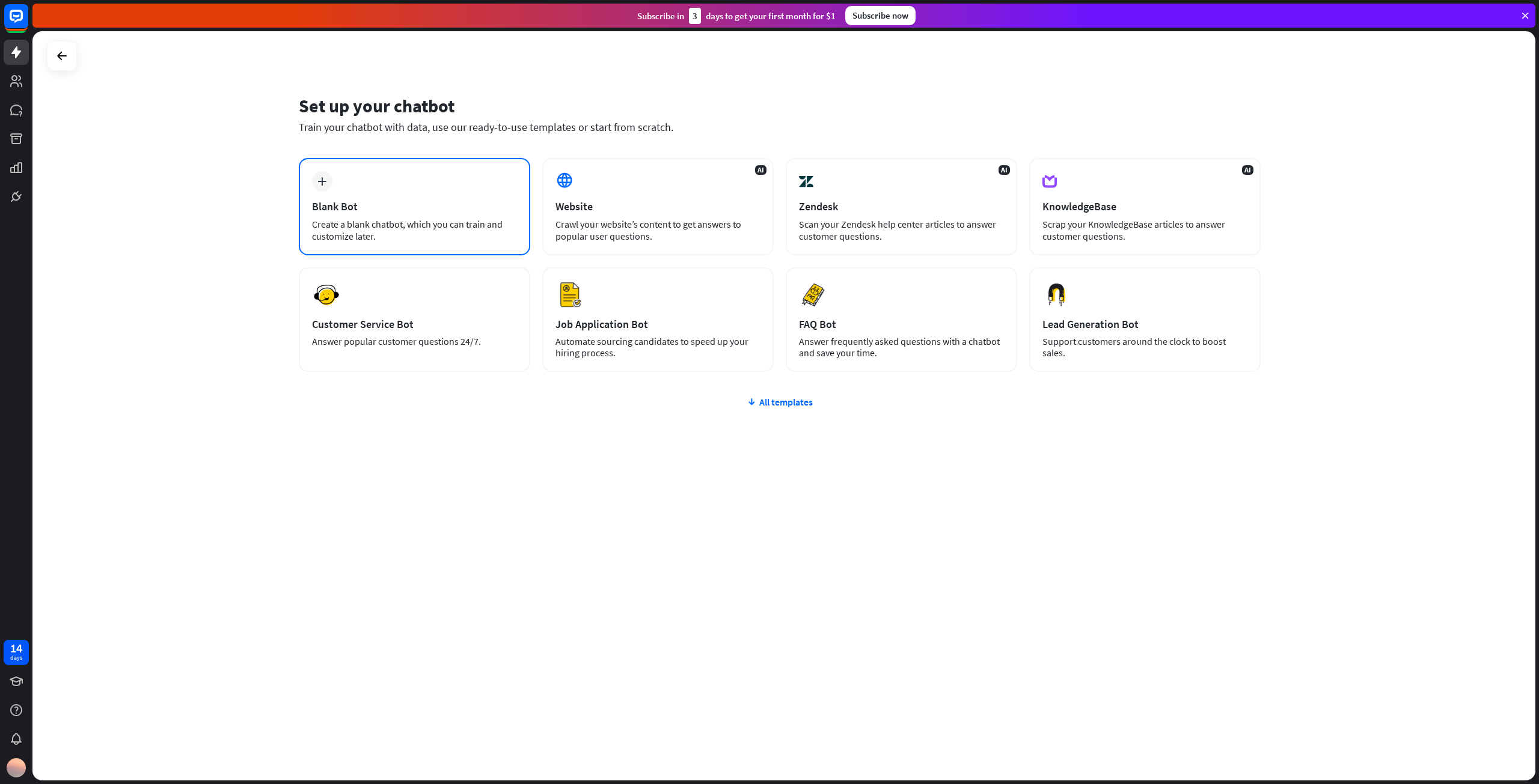
click at [379, 207] on div "Blank Bot" at bounding box center [414, 206] width 205 height 14
